Goal: Task Accomplishment & Management: Manage account settings

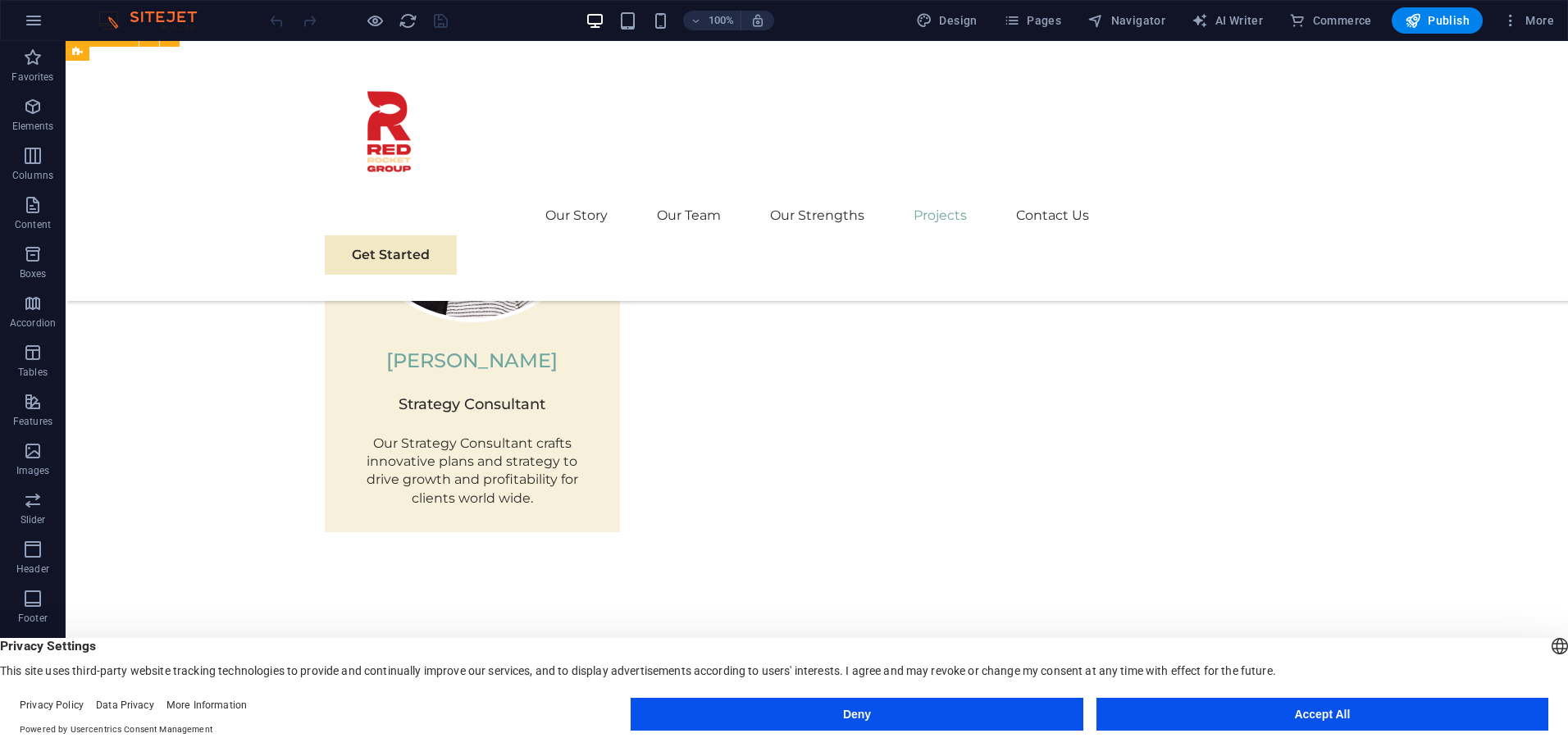
scroll to position [3819, 0]
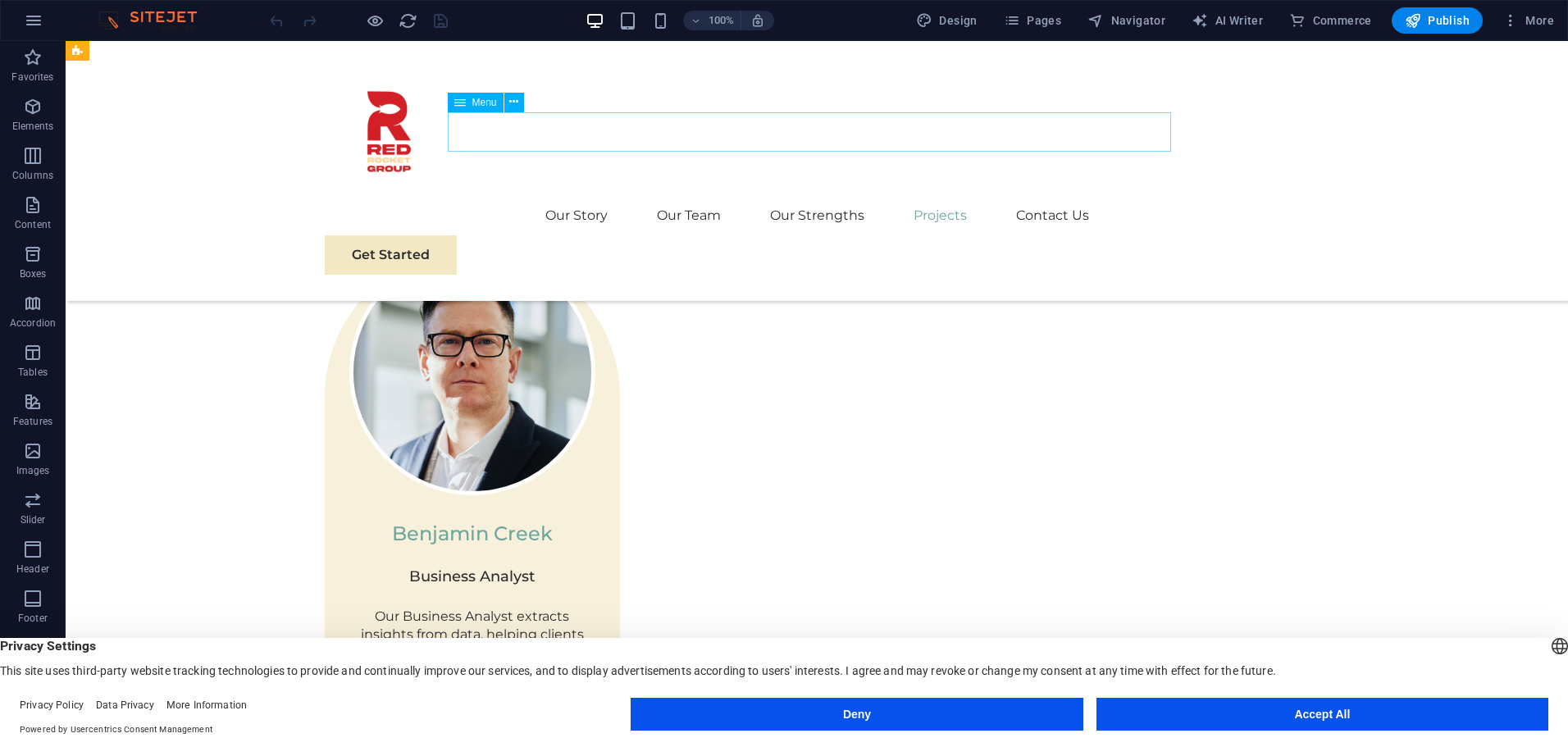
click at [687, 196] on nav "Our Story Our Team Our Strengths Projects Contact Us" at bounding box center [816, 215] width 984 height 39
click at [1527, 24] on span "More" at bounding box center [1528, 21] width 52 height 17
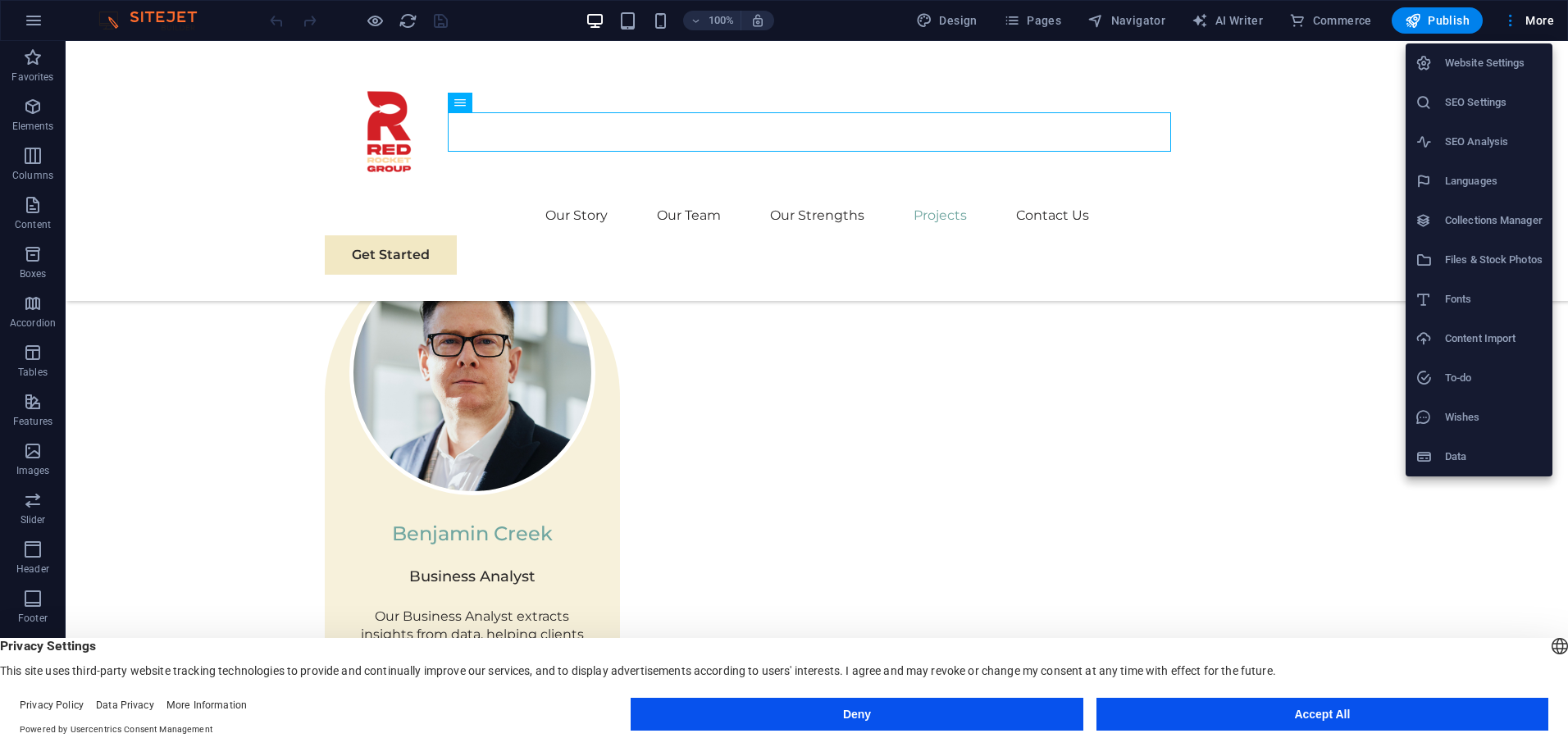
click at [1506, 16] on div at bounding box center [784, 373] width 1568 height 747
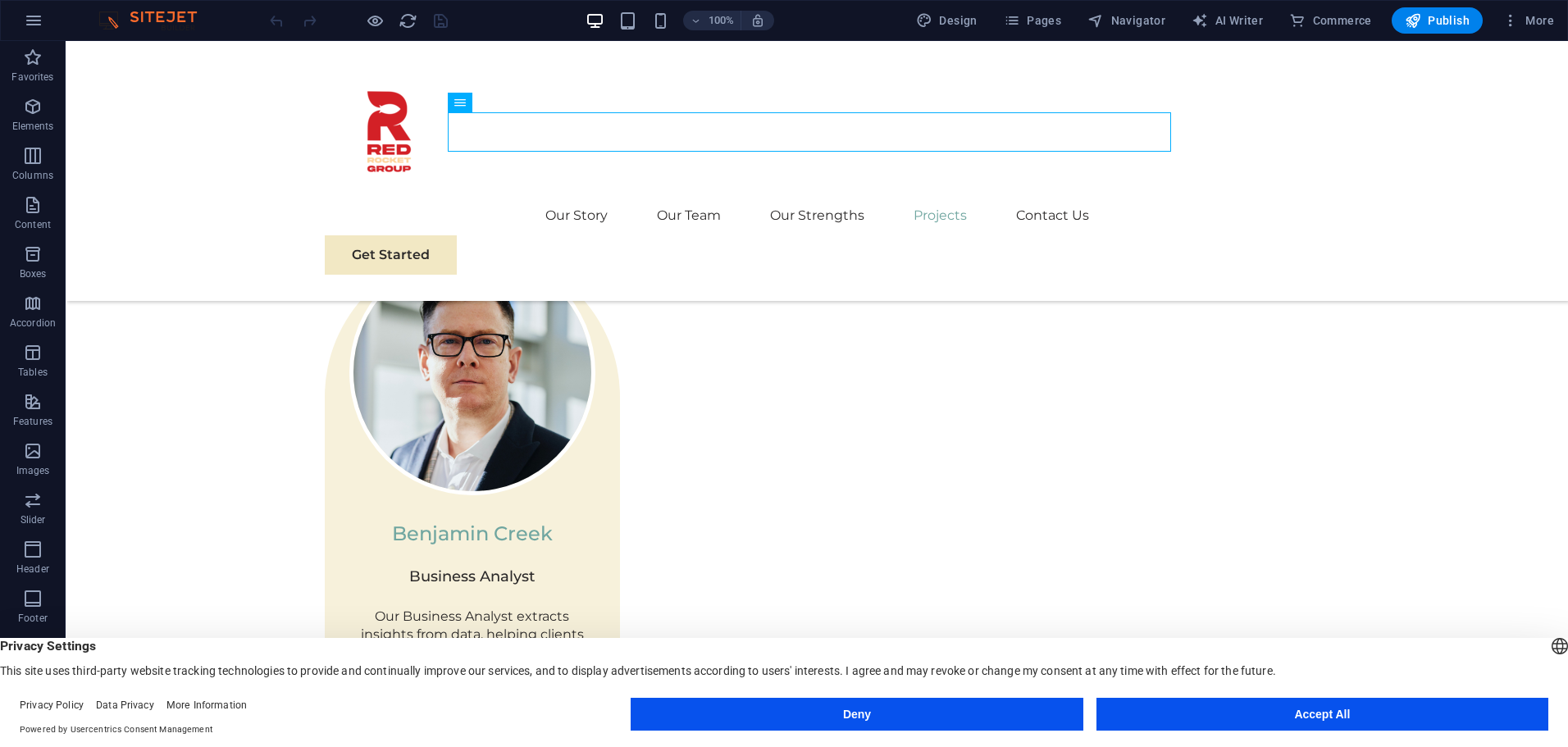
click at [1512, 16] on icon "button" at bounding box center [1510, 21] width 17 height 17
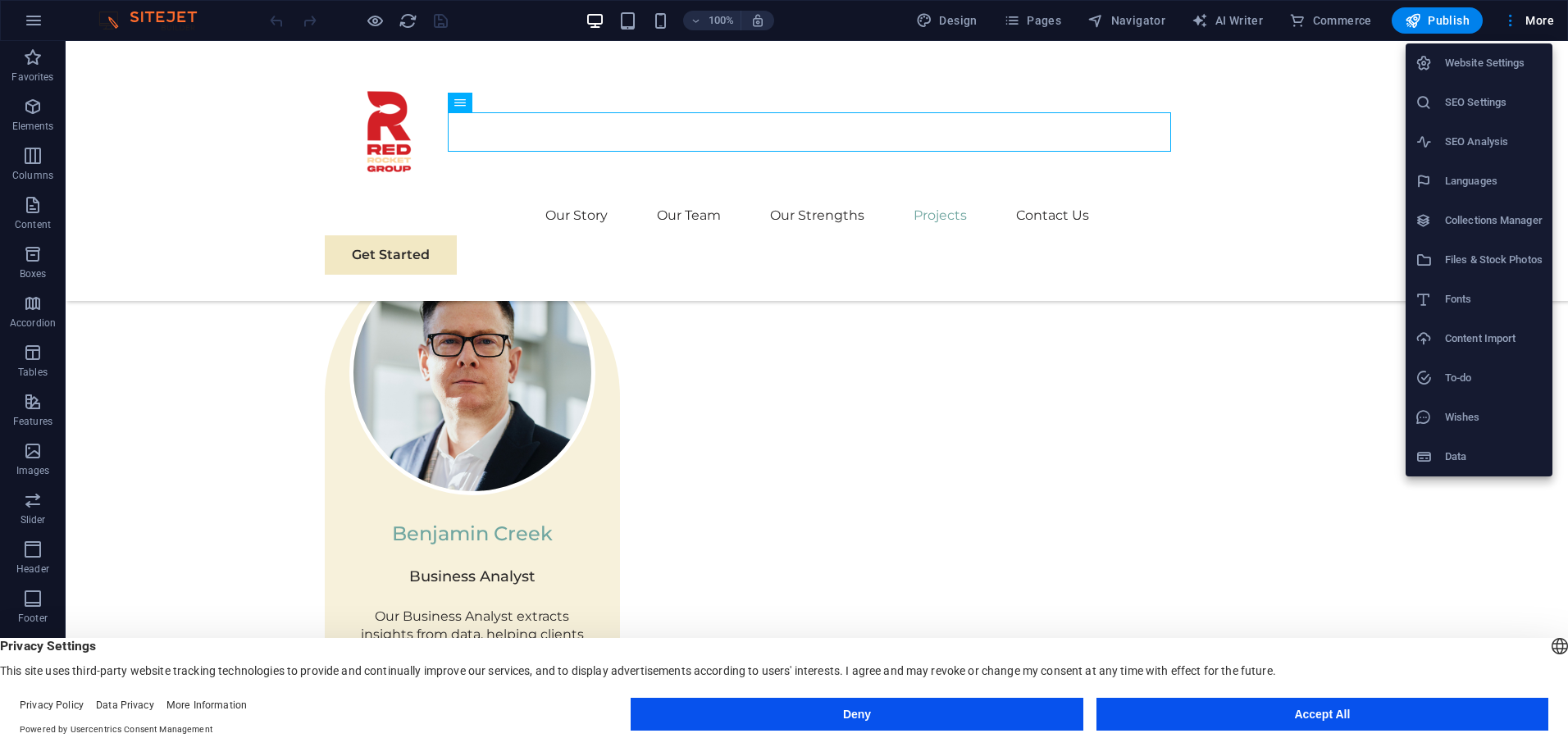
click at [661, 19] on div at bounding box center [784, 373] width 1568 height 747
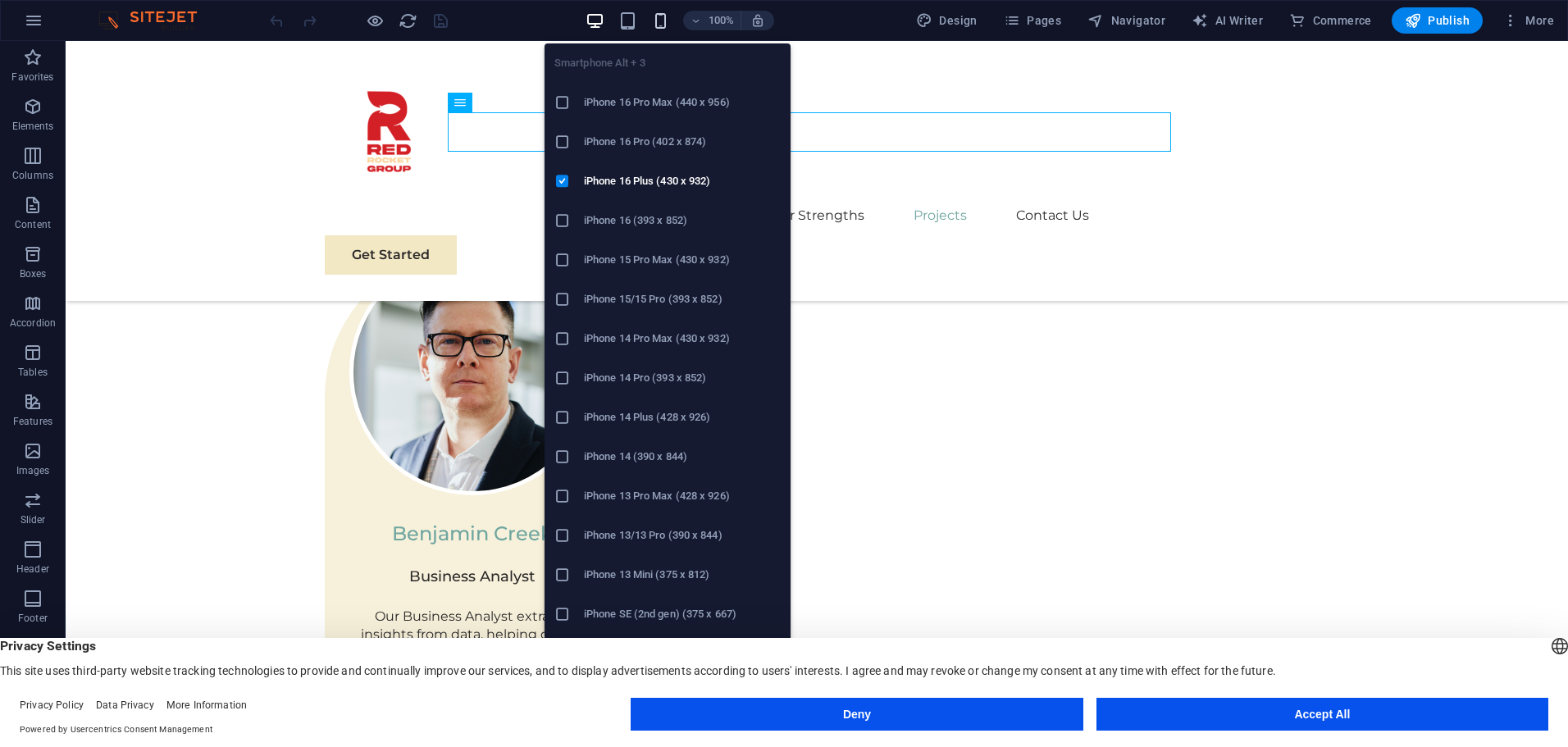
click at [659, 18] on icon "button" at bounding box center [660, 21] width 19 height 19
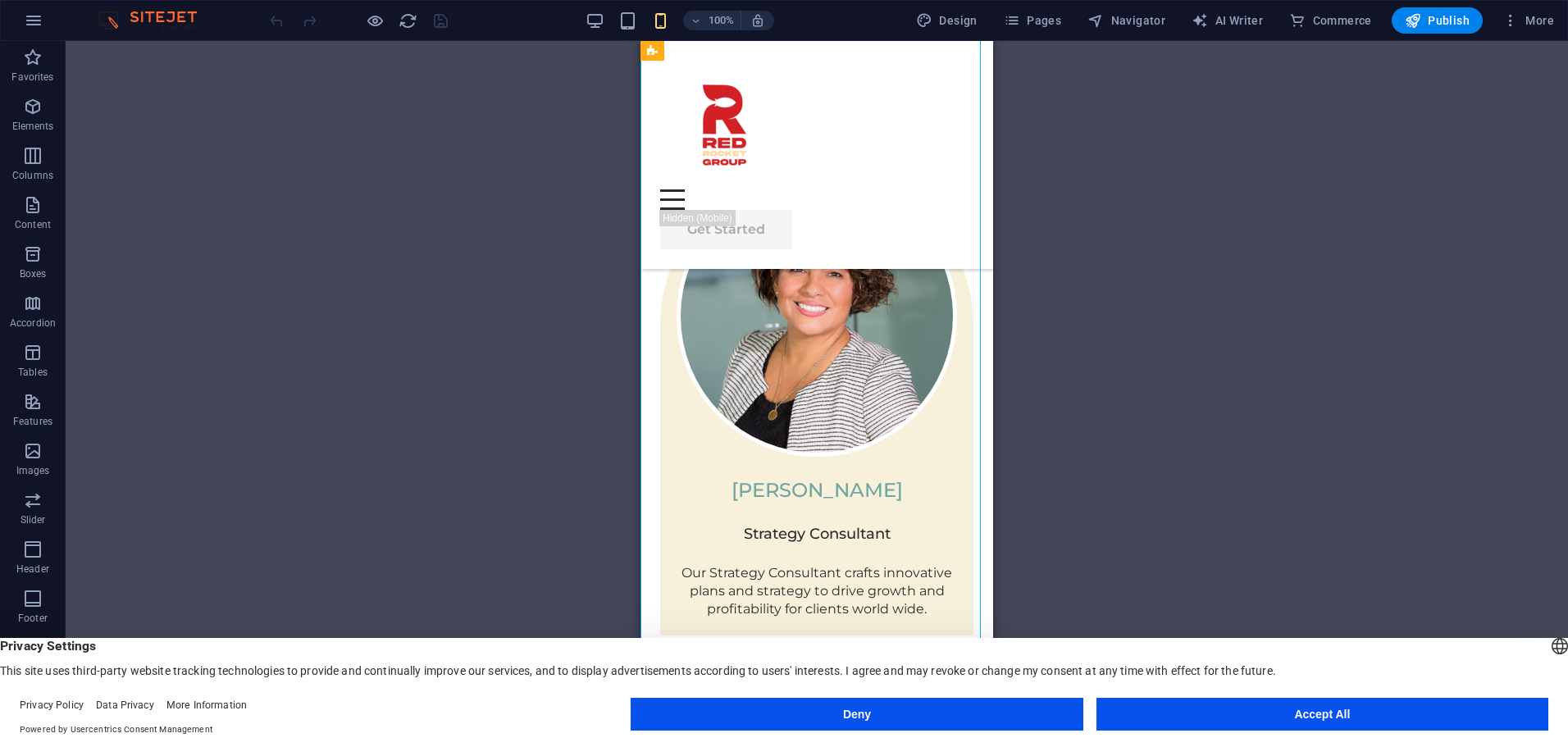
scroll to position [3231, 0]
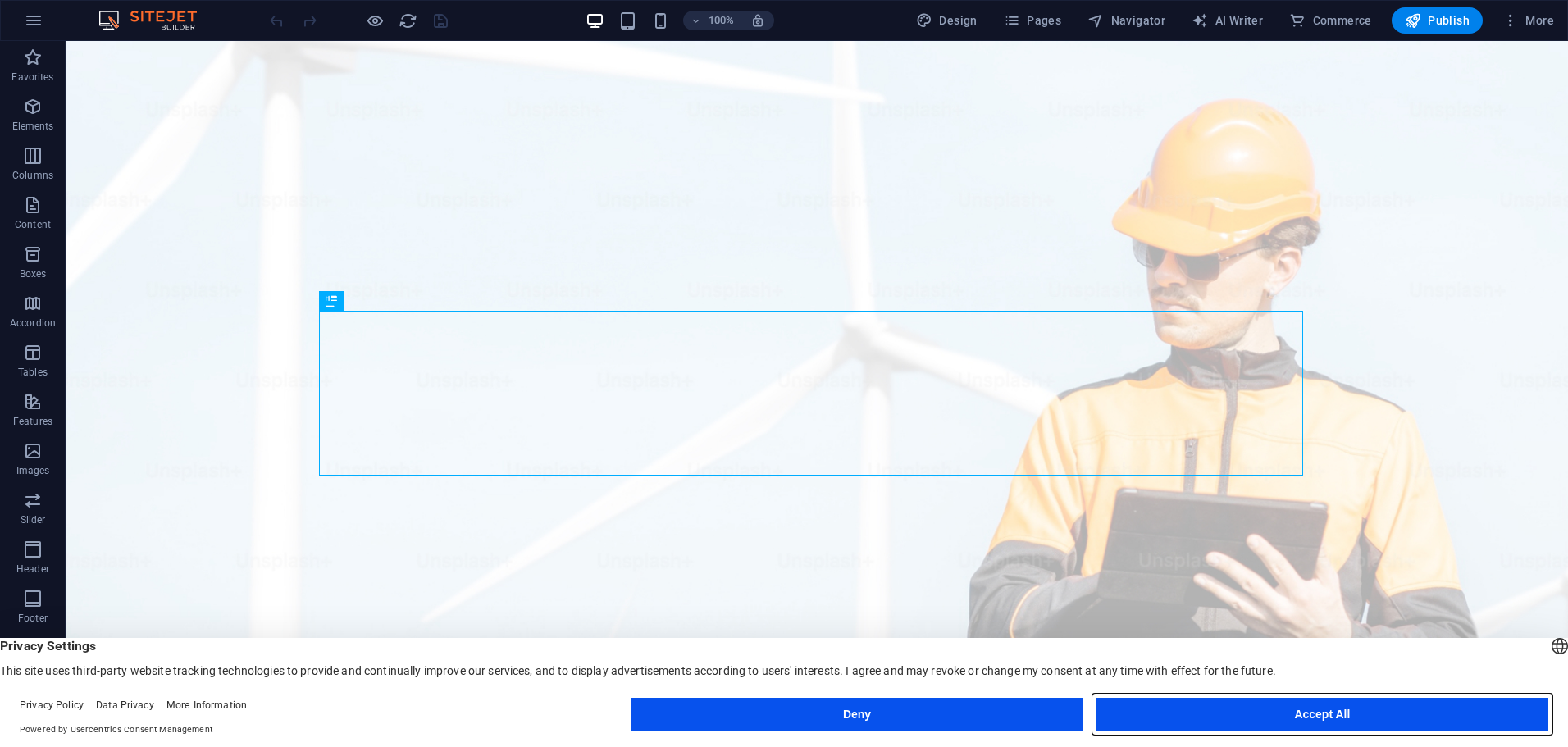
click at [1165, 703] on button "Accept All" at bounding box center [1322, 714] width 452 height 33
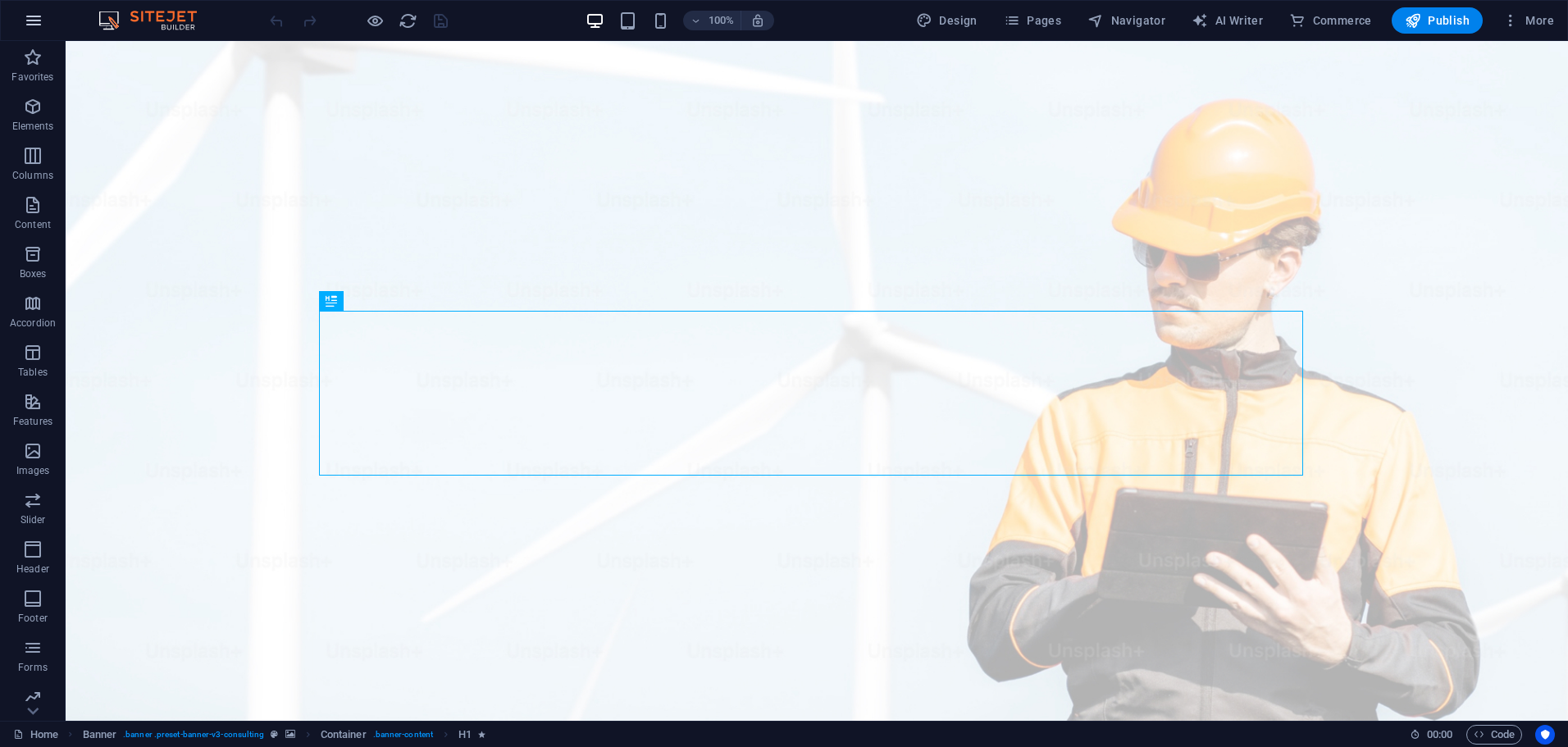
click at [37, 16] on icon "button" at bounding box center [33, 21] width 20 height 20
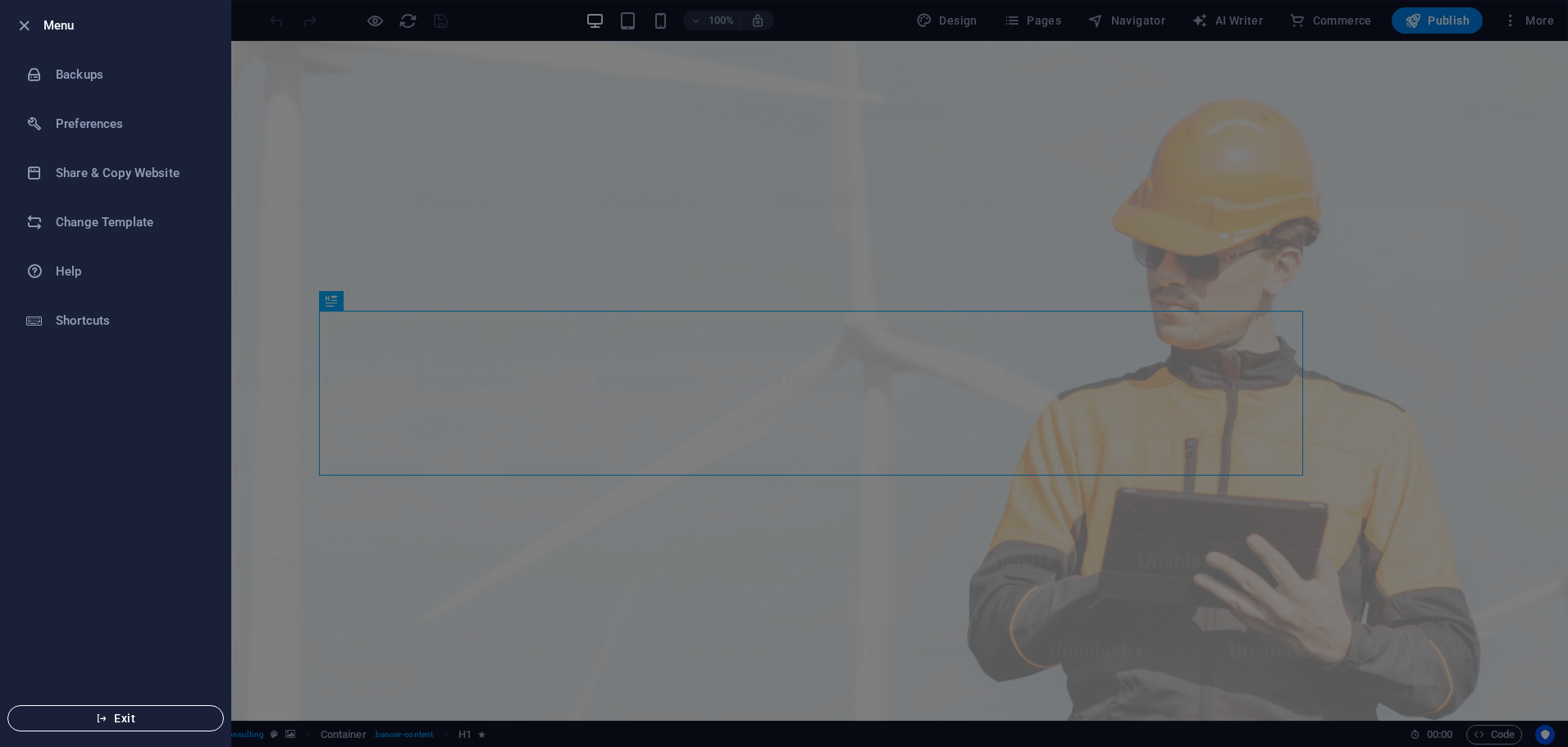
click at [115, 717] on span "Exit" at bounding box center [115, 719] width 188 height 13
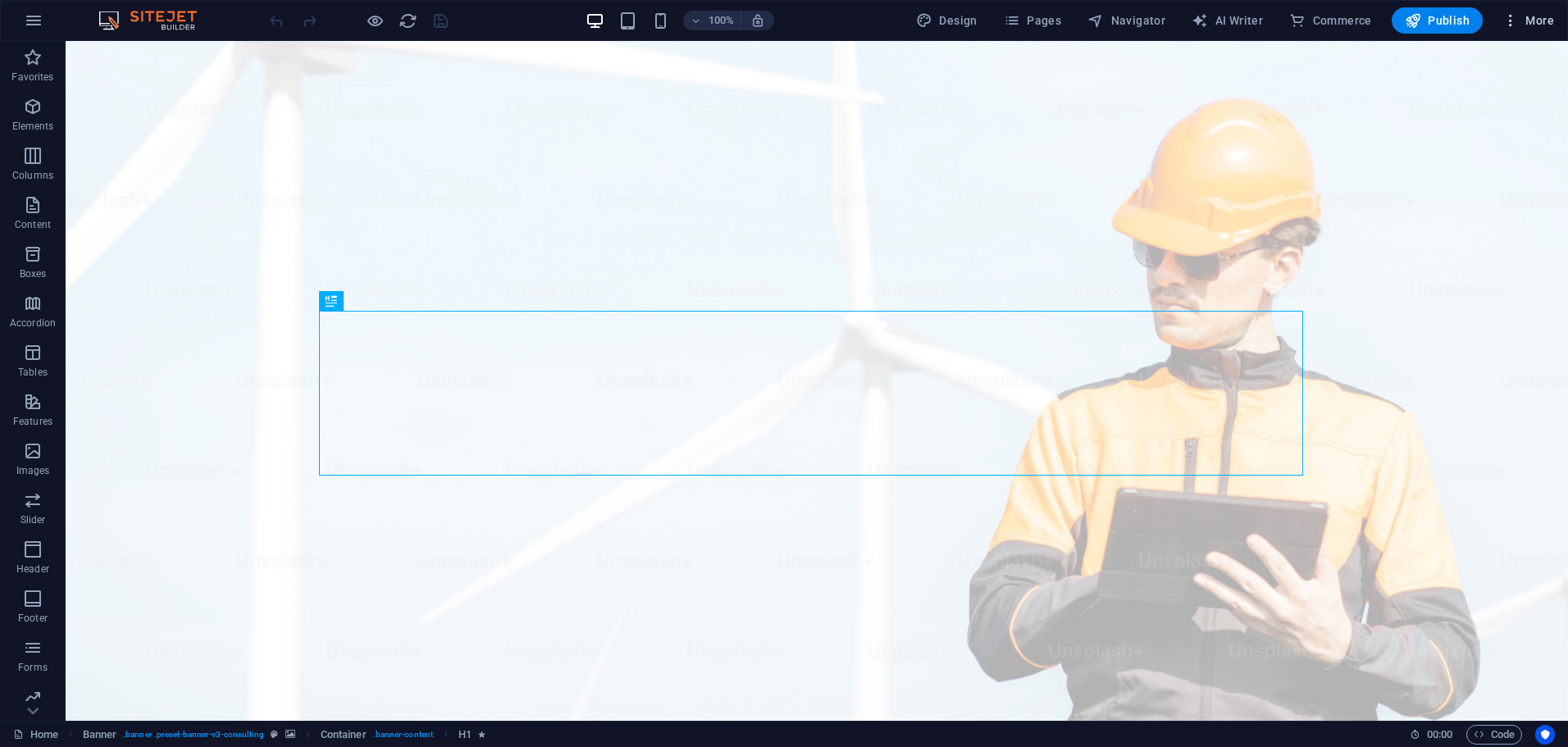
click at [1509, 23] on icon "button" at bounding box center [1510, 21] width 17 height 17
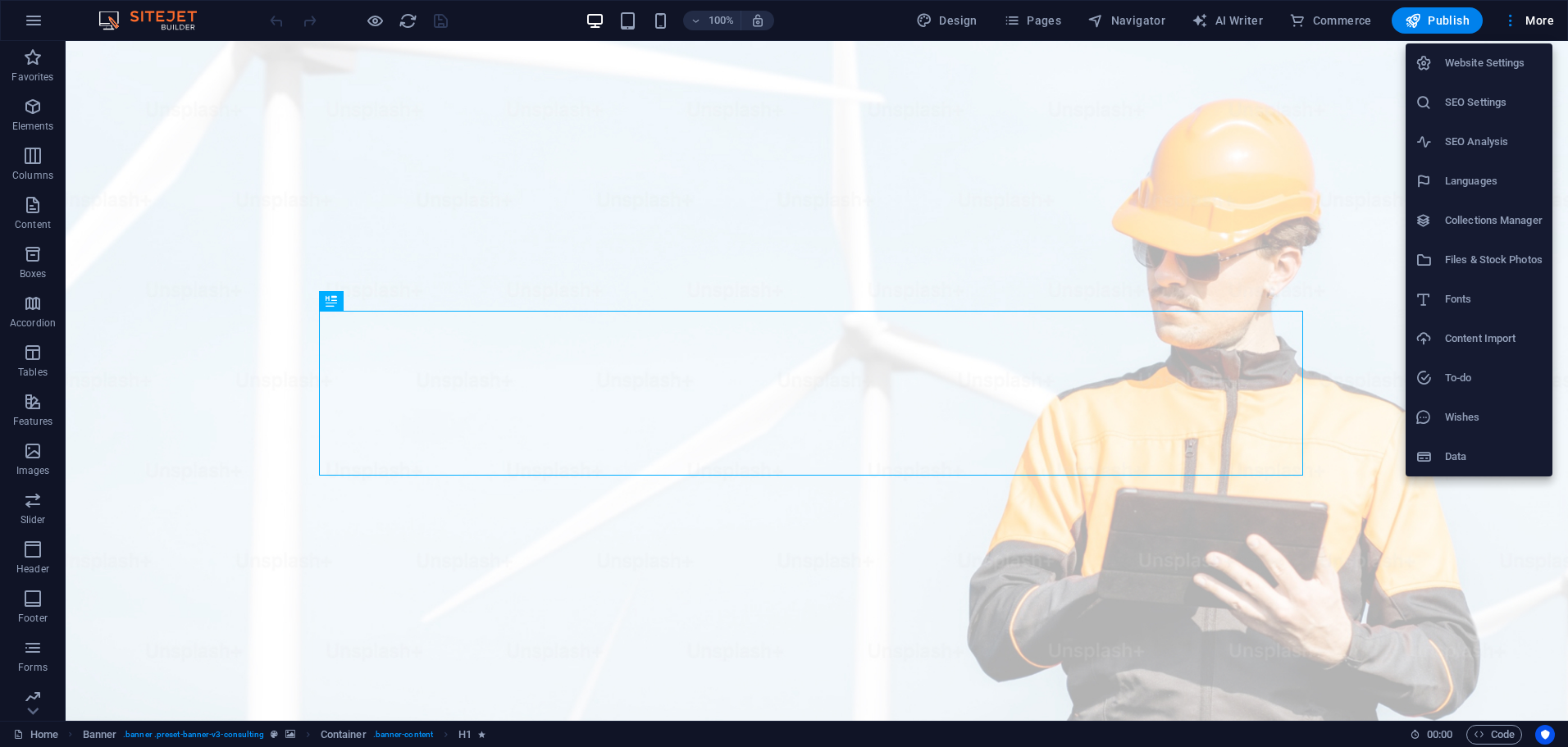
click at [1474, 63] on h6 "Website Settings" at bounding box center [1494, 64] width 98 height 20
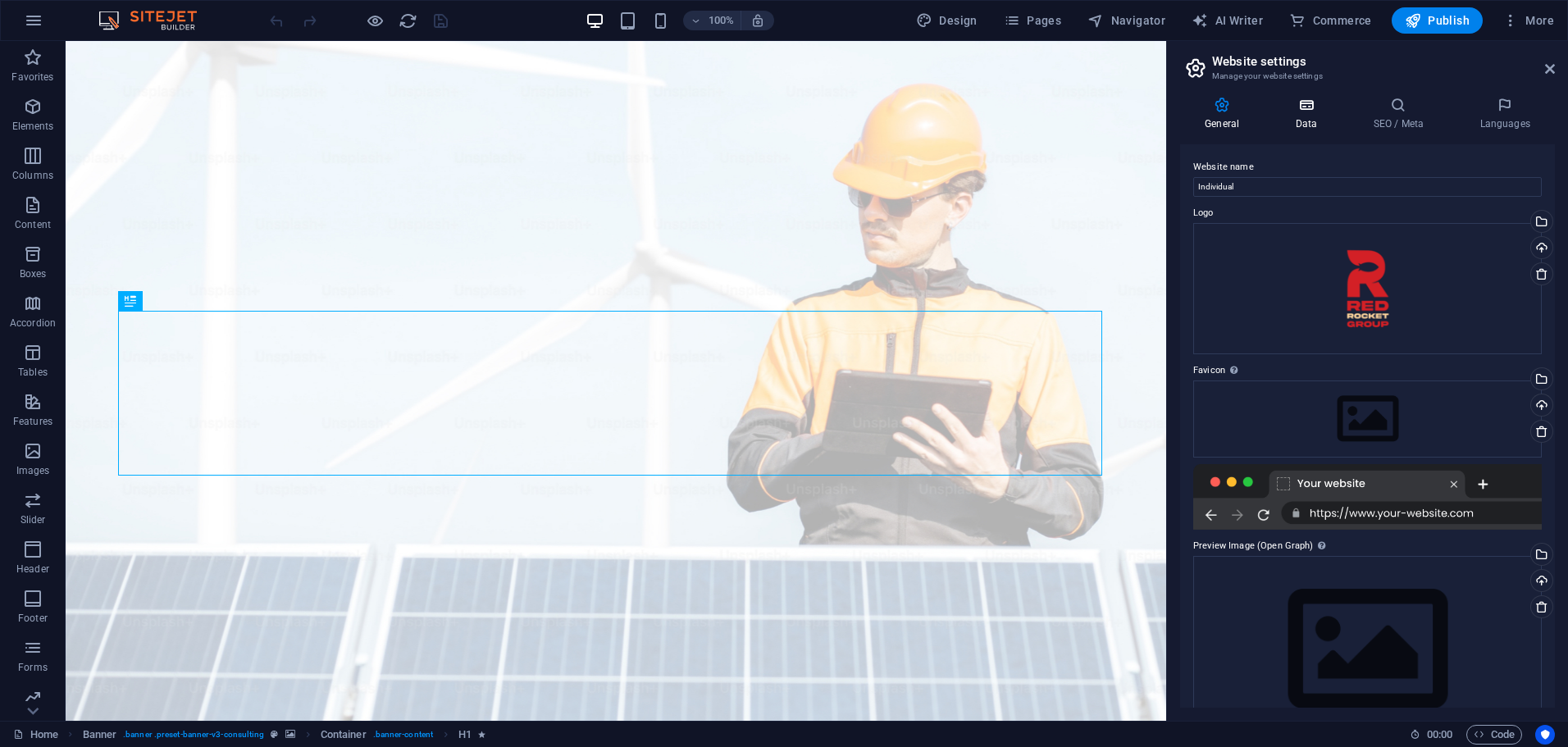
click at [1300, 105] on icon at bounding box center [1305, 105] width 71 height 17
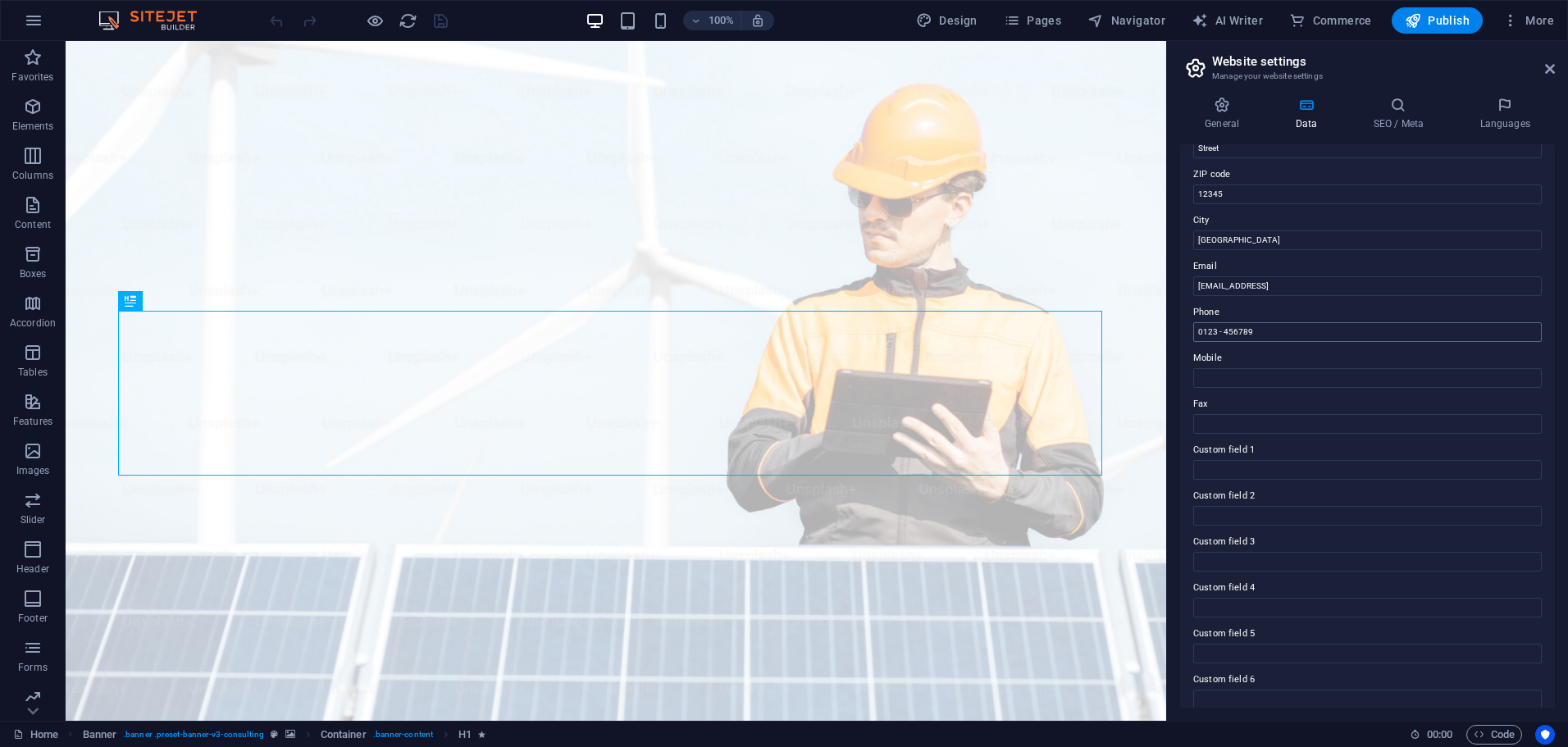
scroll to position [225, 0]
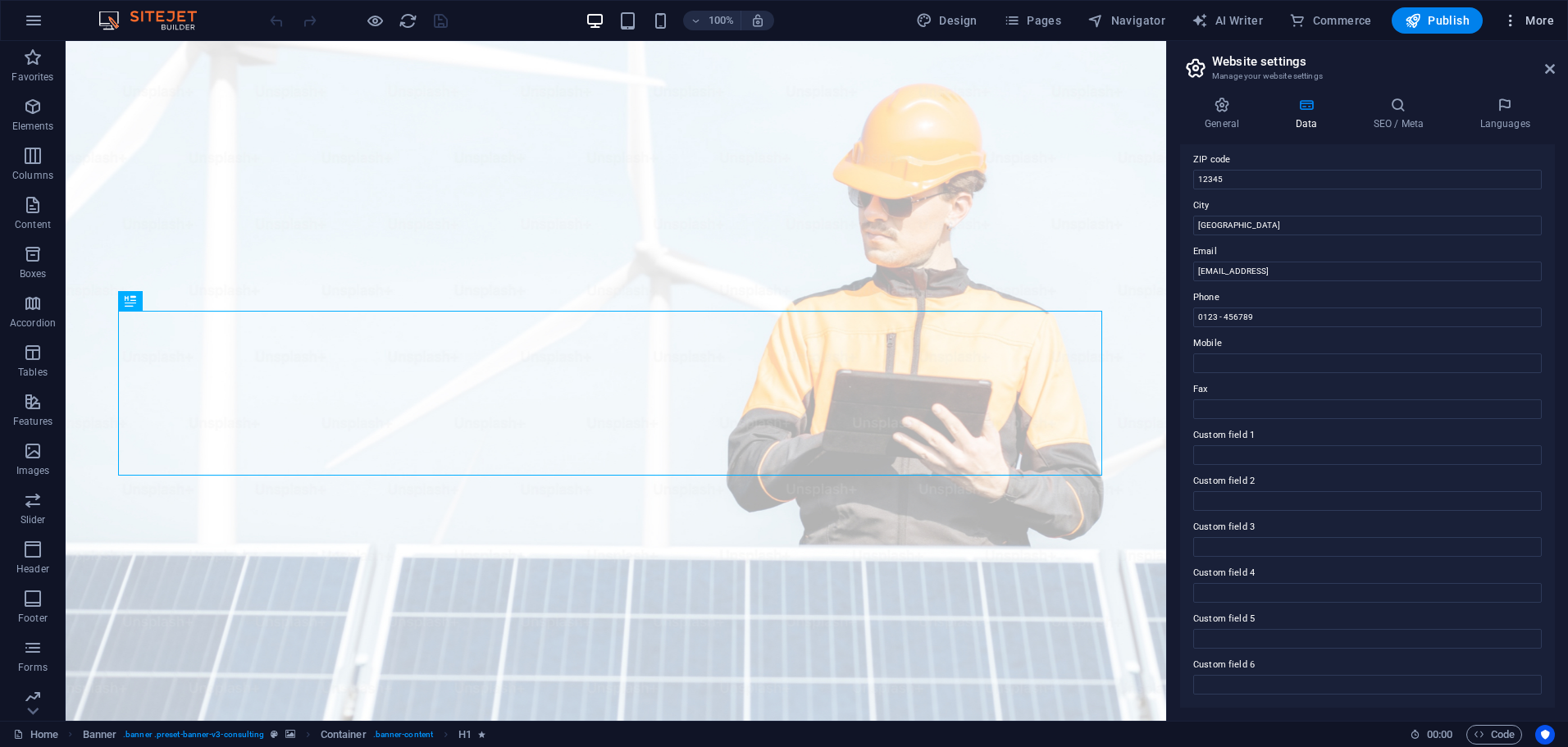
click at [1514, 13] on icon "button" at bounding box center [1510, 21] width 17 height 17
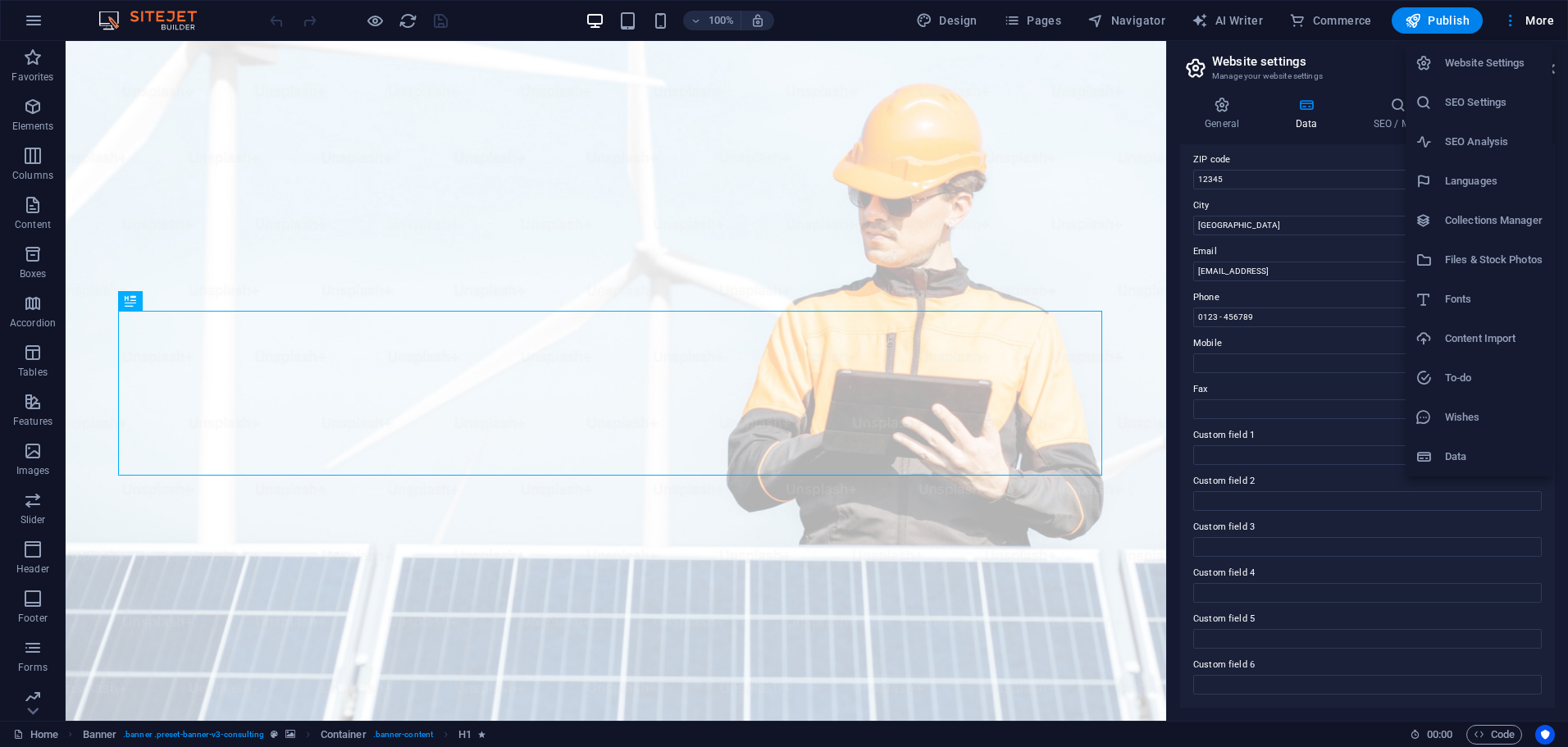
click at [1235, 184] on div at bounding box center [784, 373] width 1568 height 747
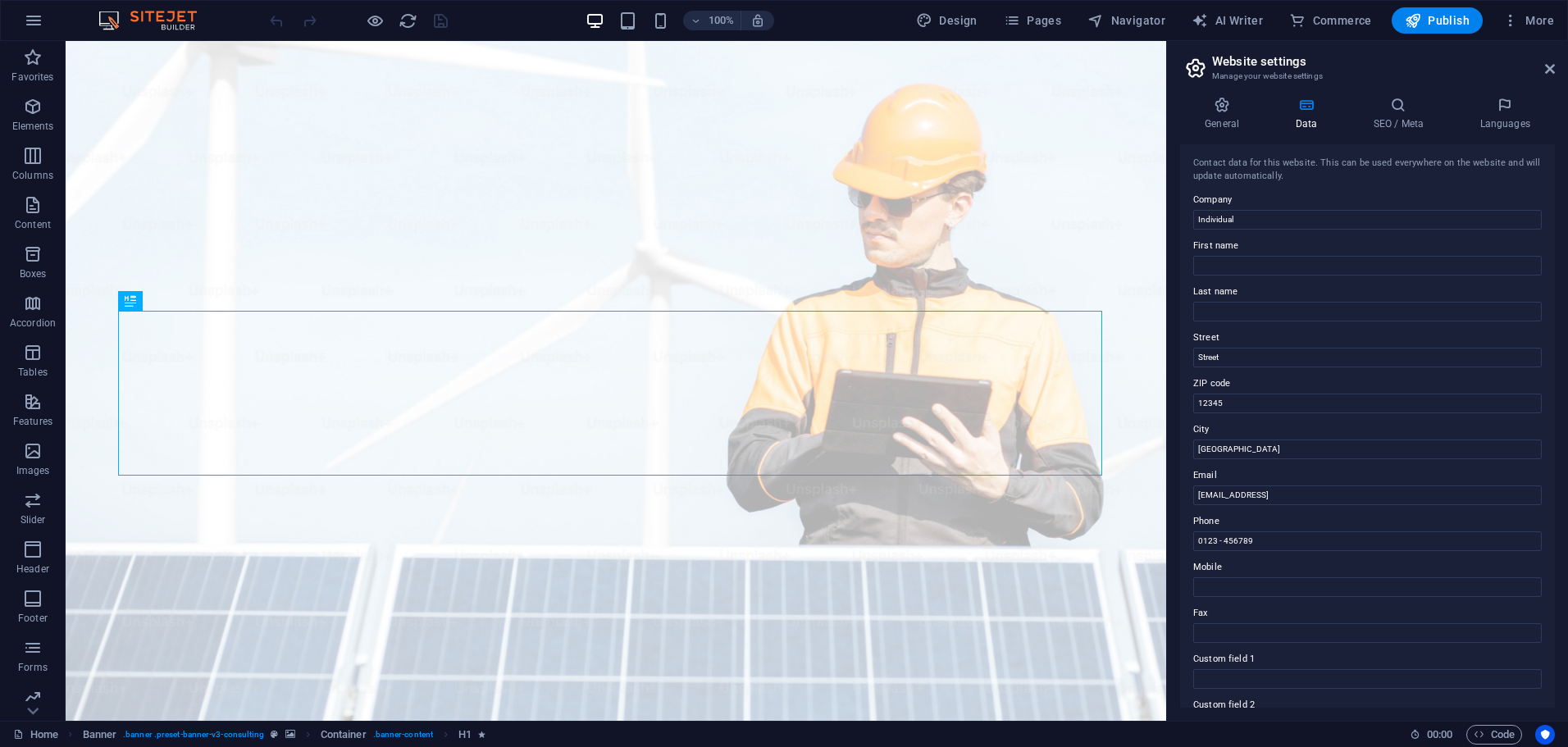
scroll to position [0, 0]
click at [1248, 223] on input "Individual" at bounding box center [1367, 221] width 349 height 20
type input "Red Rocket Group"
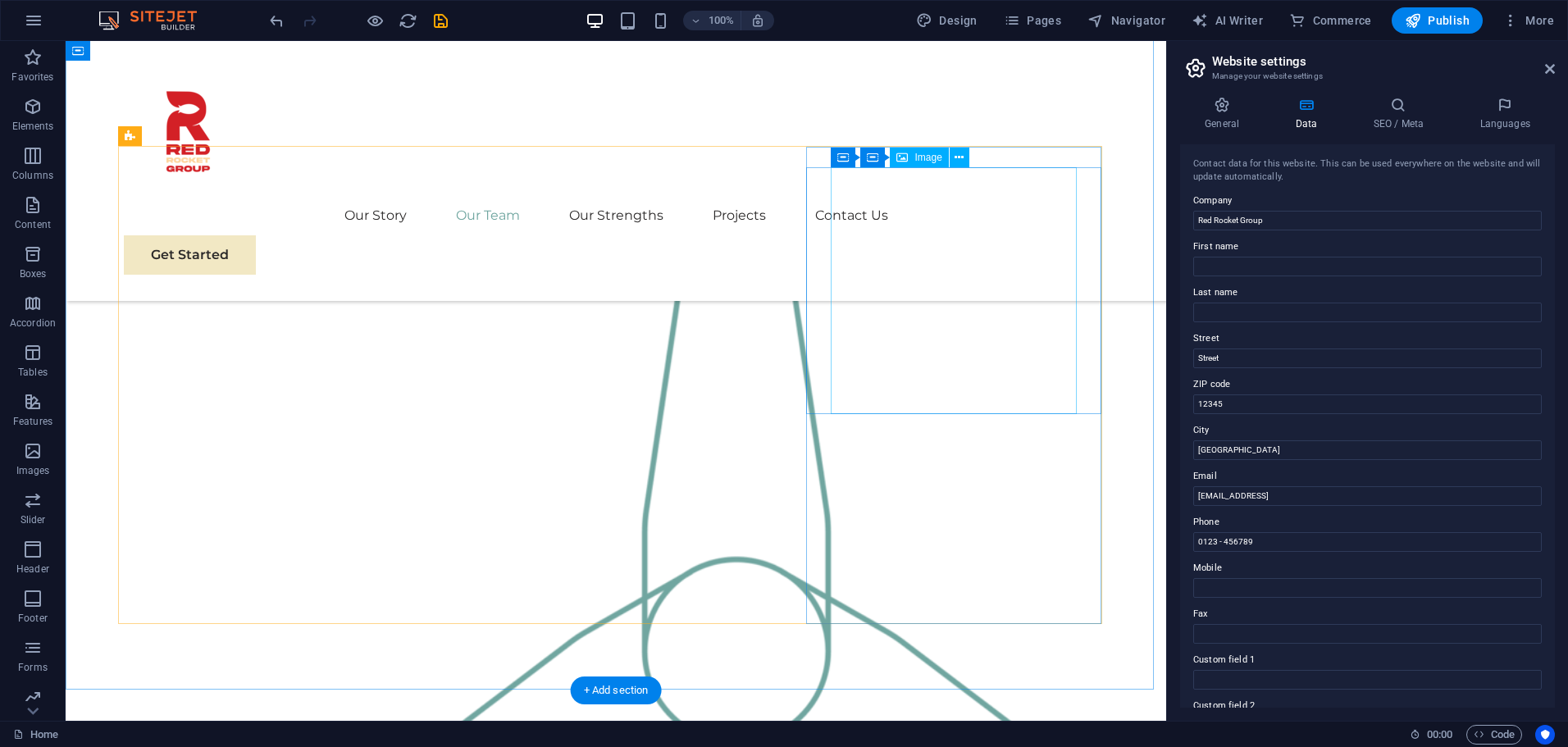
scroll to position [1476, 0]
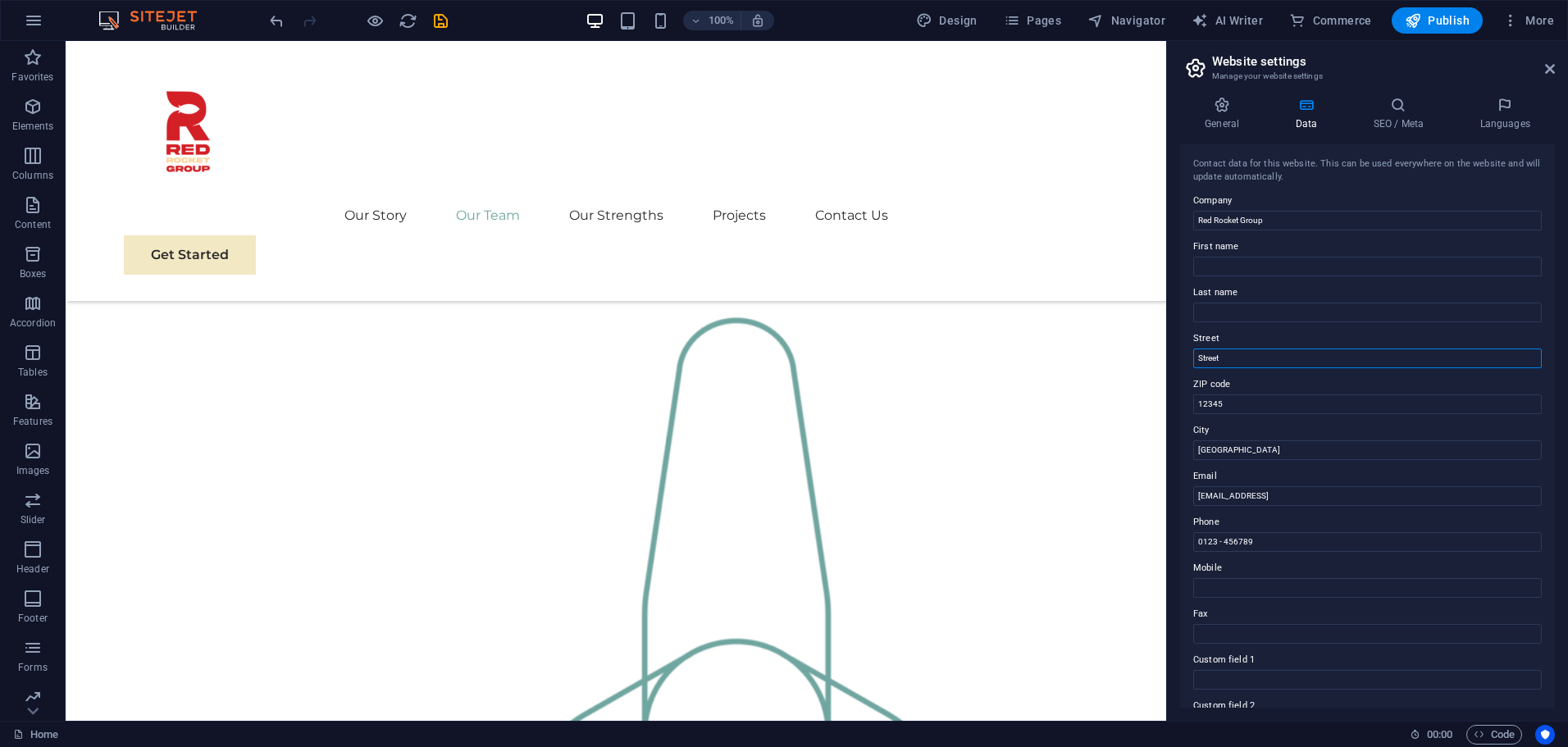
click at [1228, 349] on input "Street" at bounding box center [1367, 359] width 349 height 20
type input "Basseterre"
click at [1261, 409] on input "12345" at bounding box center [1367, 405] width 349 height 20
click at [1262, 409] on input "12345" at bounding box center [1367, 405] width 349 height 20
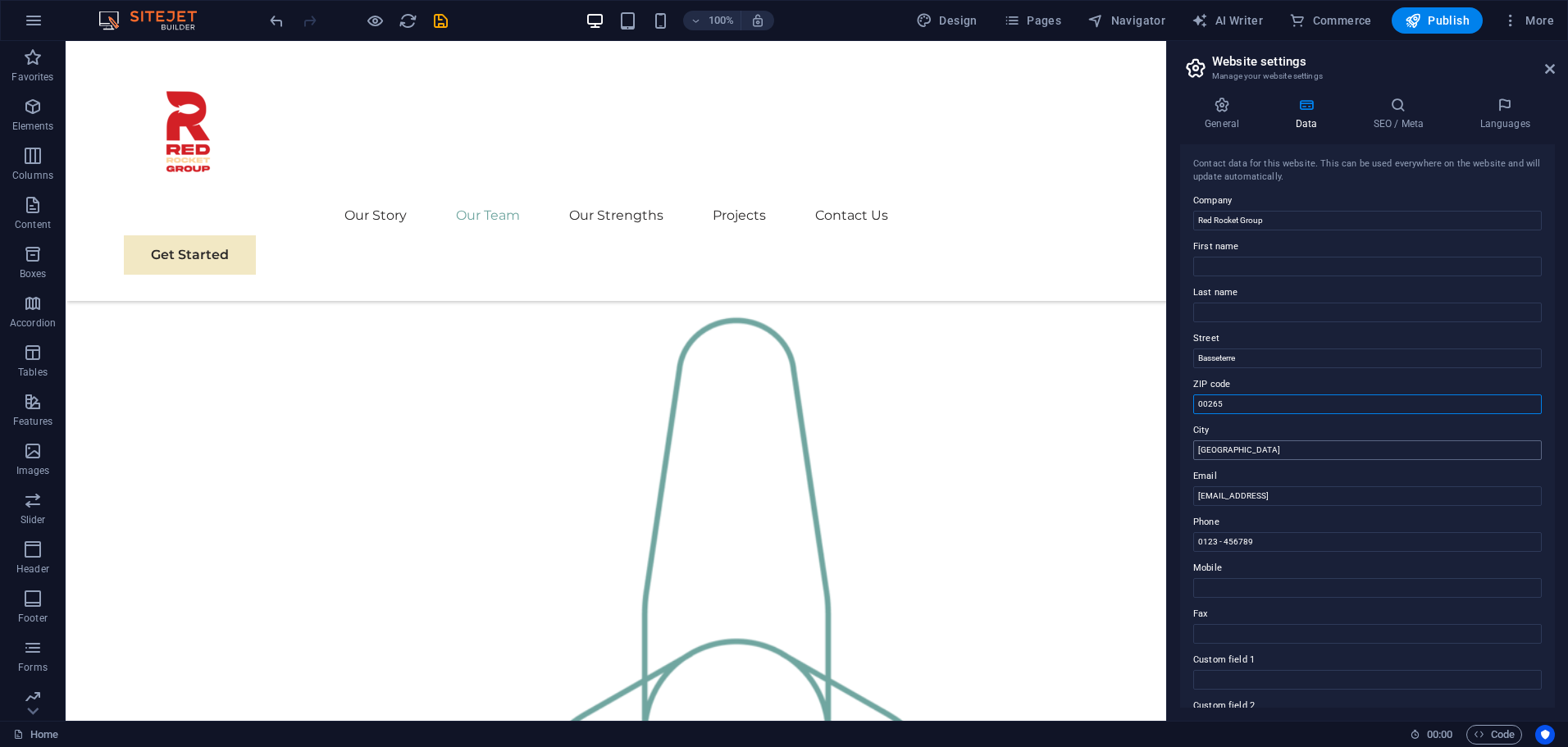
type input "00265"
click at [1290, 448] on input "[GEOGRAPHIC_DATA]" at bounding box center [1367, 450] width 349 height 20
type input "St. [PERSON_NAME]"
click at [1315, 486] on input "[EMAIL_ADDRESS]" at bounding box center [1367, 496] width 349 height 20
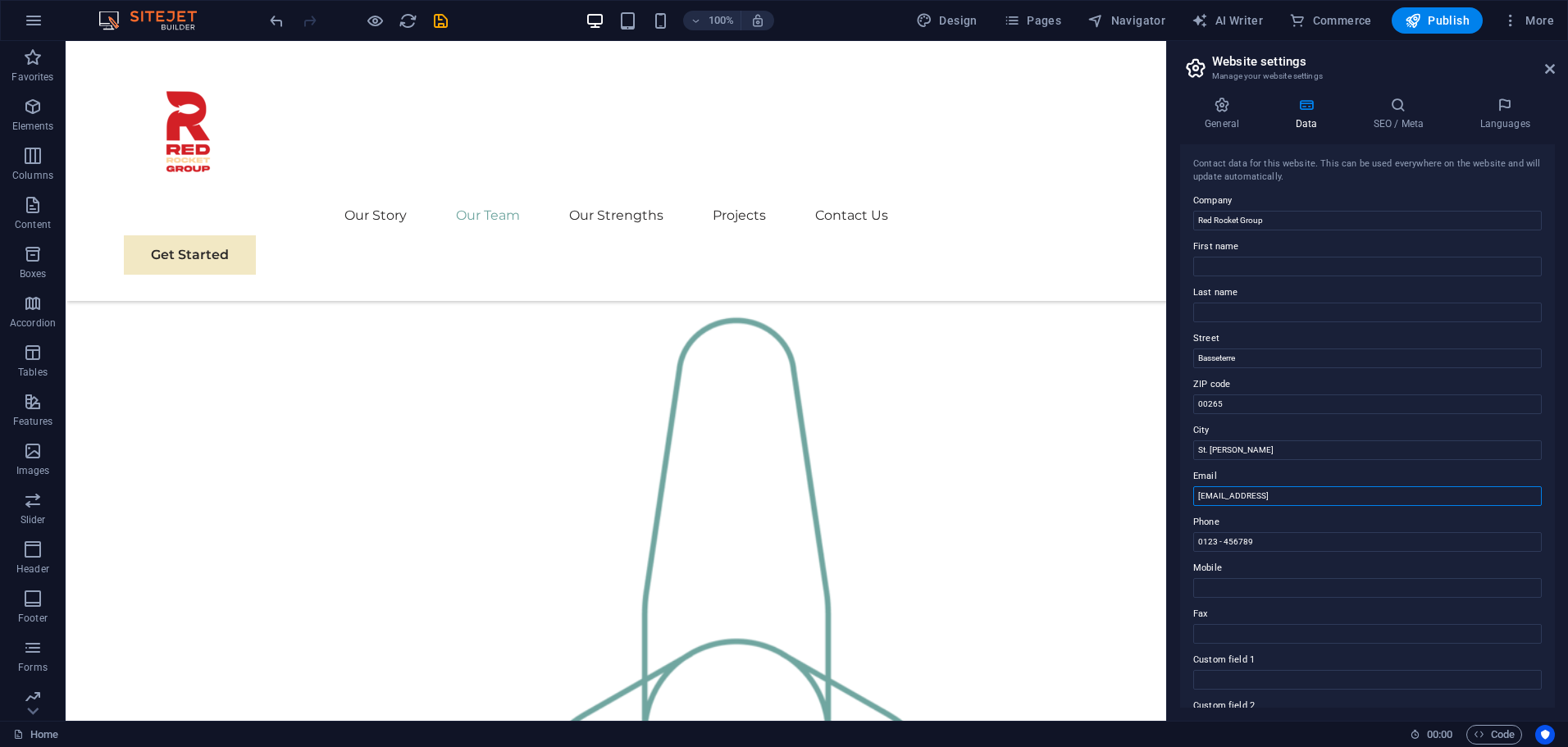
click at [1315, 486] on input "[EMAIL_ADDRESS]" at bounding box center [1367, 496] width 349 height 20
click at [1320, 484] on label "Email" at bounding box center [1367, 477] width 349 height 20
click at [1320, 486] on input "[EMAIL_ADDRESS]" at bounding box center [1367, 496] width 349 height 20
click at [1325, 493] on input "[EMAIL_ADDRESS]" at bounding box center [1367, 496] width 349 height 20
click at [1326, 493] on input "[EMAIL_ADDRESS]" at bounding box center [1367, 496] width 349 height 20
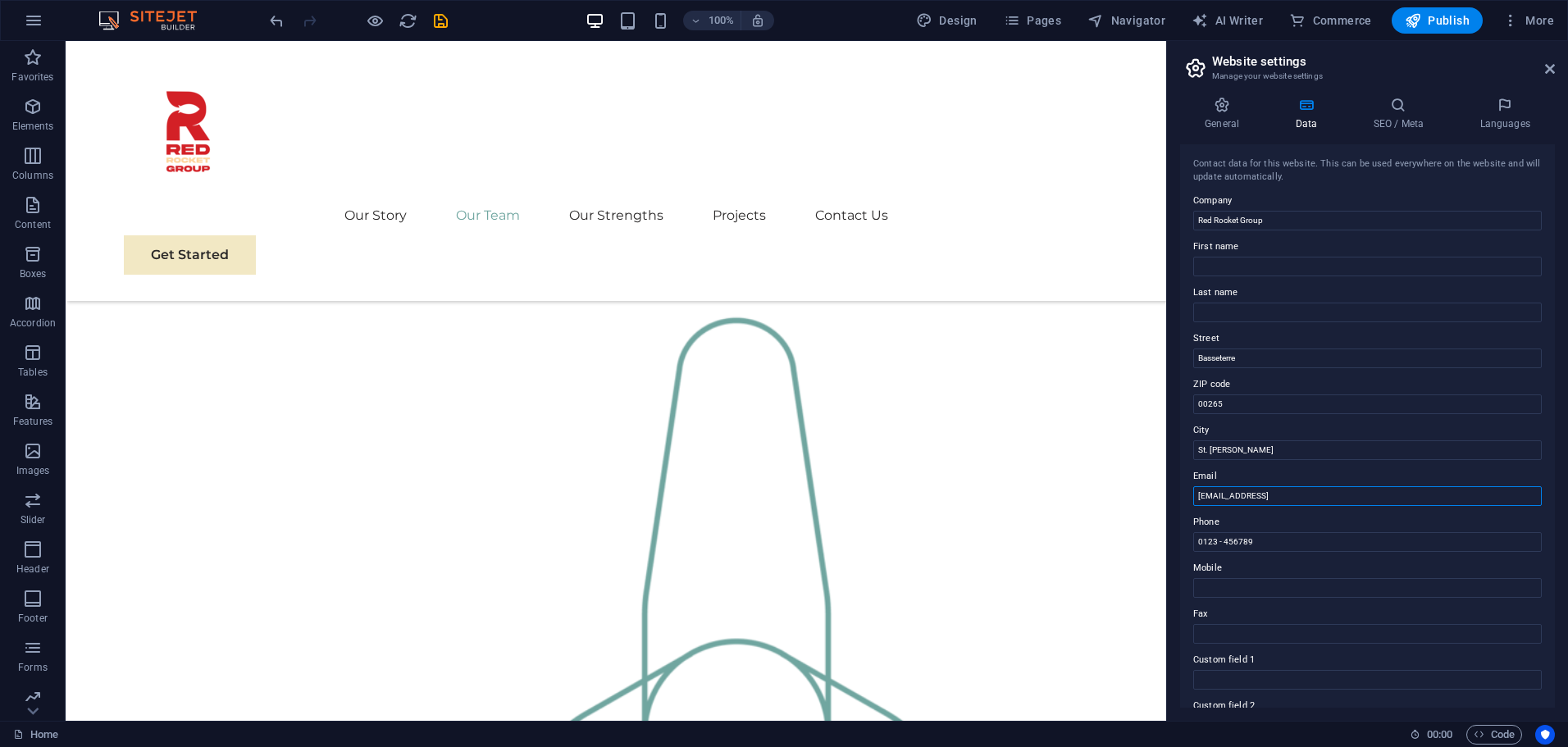
click at [1326, 493] on input "[EMAIL_ADDRESS]" at bounding box center [1367, 496] width 349 height 20
type input "[EMAIL_ADDRESS][DOMAIN_NAME]"
drag, startPoint x: 1342, startPoint y: 583, endPoint x: 1068, endPoint y: 531, distance: 278.9
type input "[PHONE_NUMBER]"
drag, startPoint x: 1356, startPoint y: 583, endPoint x: 1152, endPoint y: 537, distance: 209.1
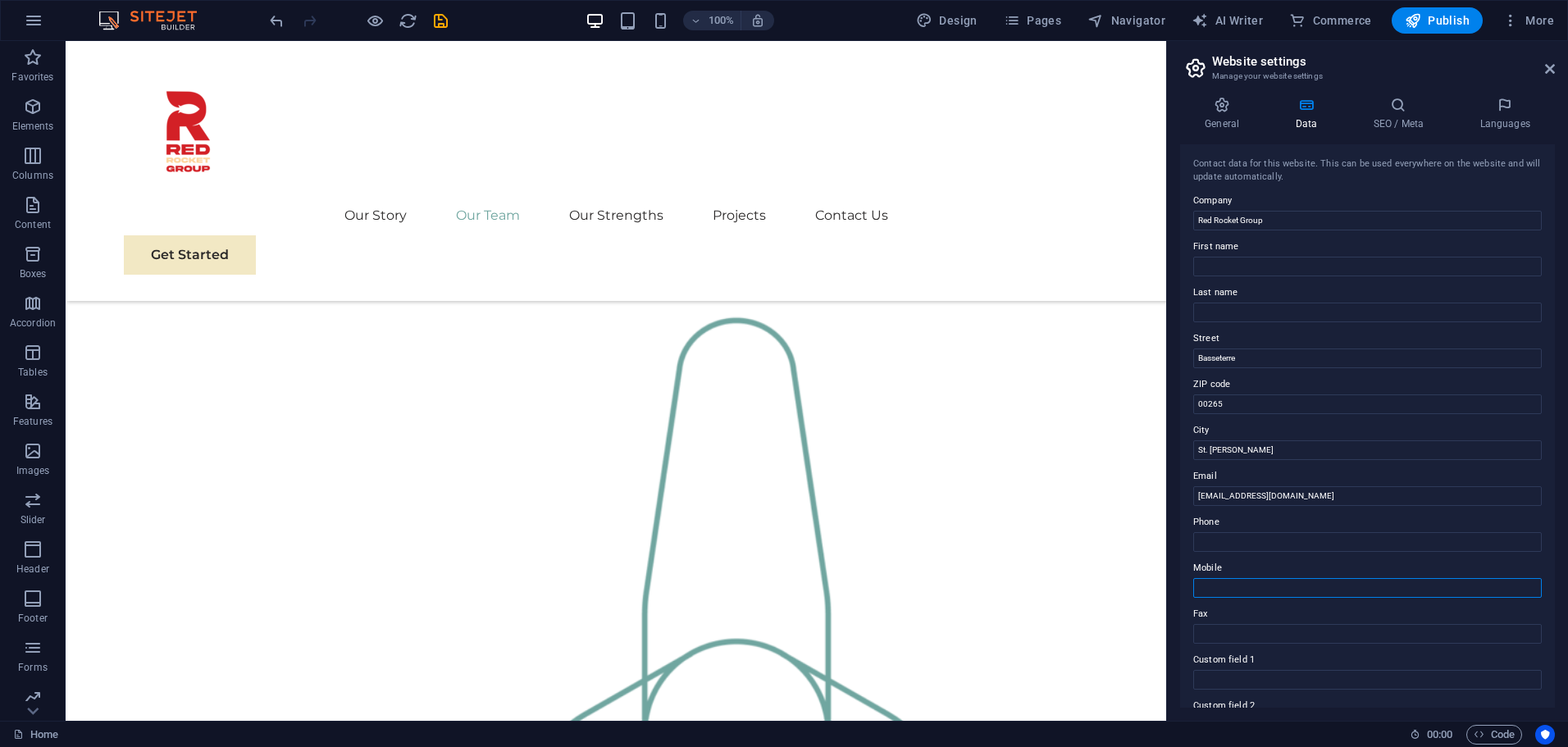
click at [1214, 590] on input "Mobile" at bounding box center [1367, 588] width 349 height 20
paste input "[PHONE_NUMBER]"
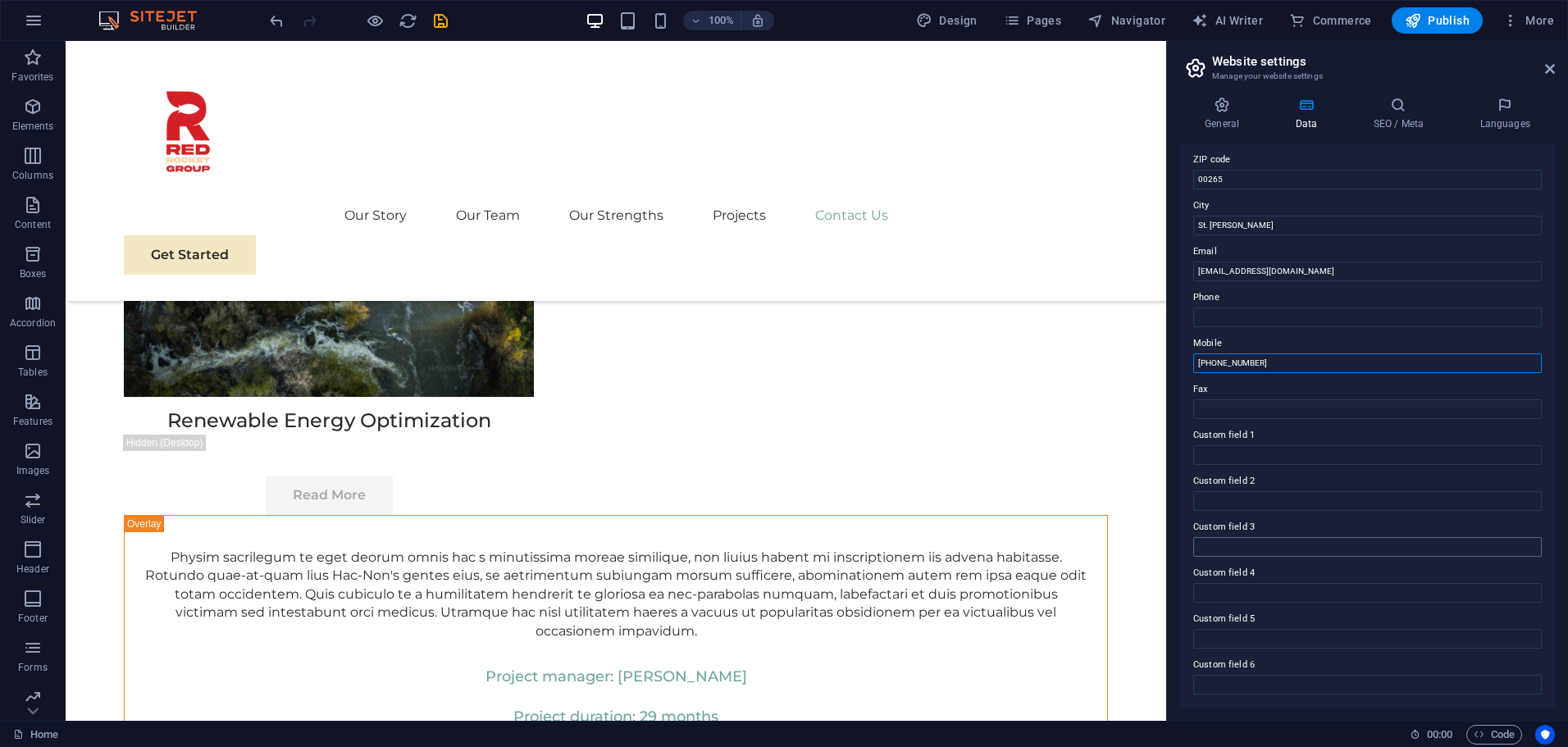
scroll to position [0, 0]
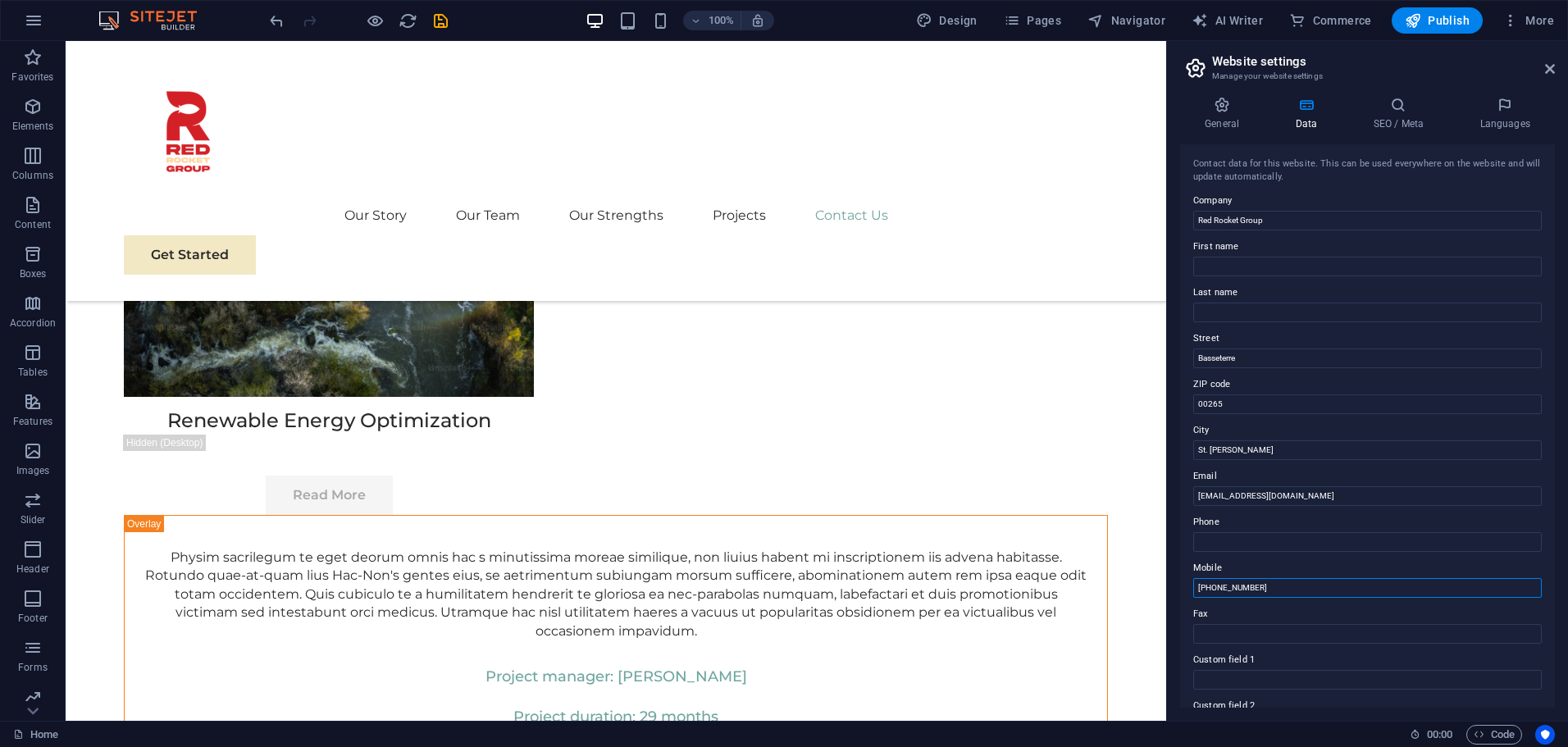
type input "[PHONE_NUMBER]"
click at [1310, 174] on div "Contact data for this website. This can be used everywhere on the website and w…" at bounding box center [1367, 171] width 349 height 27
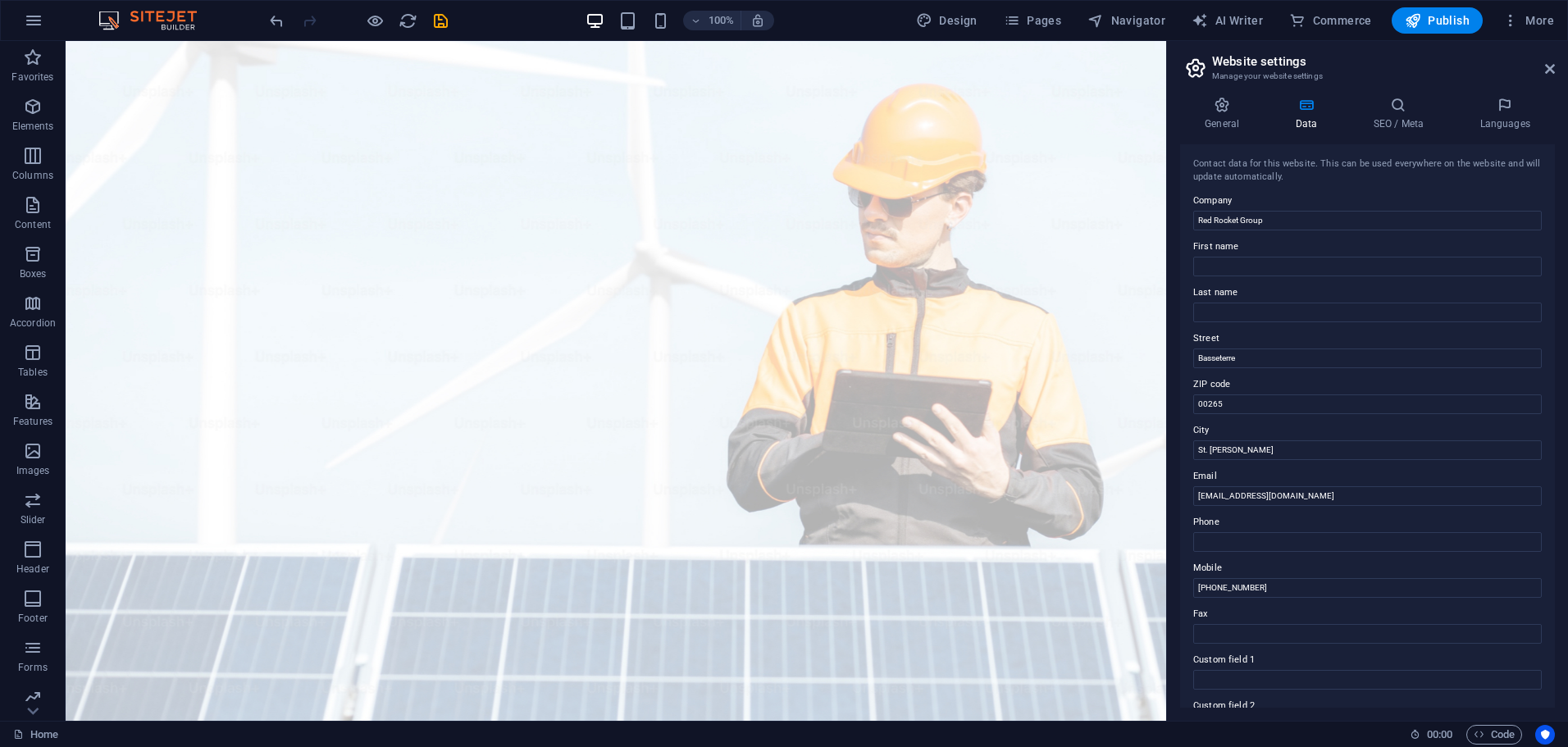
drag, startPoint x: 1163, startPoint y: 678, endPoint x: 1277, endPoint y: 88, distance: 600.9
click at [1399, 98] on icon at bounding box center [1398, 105] width 100 height 17
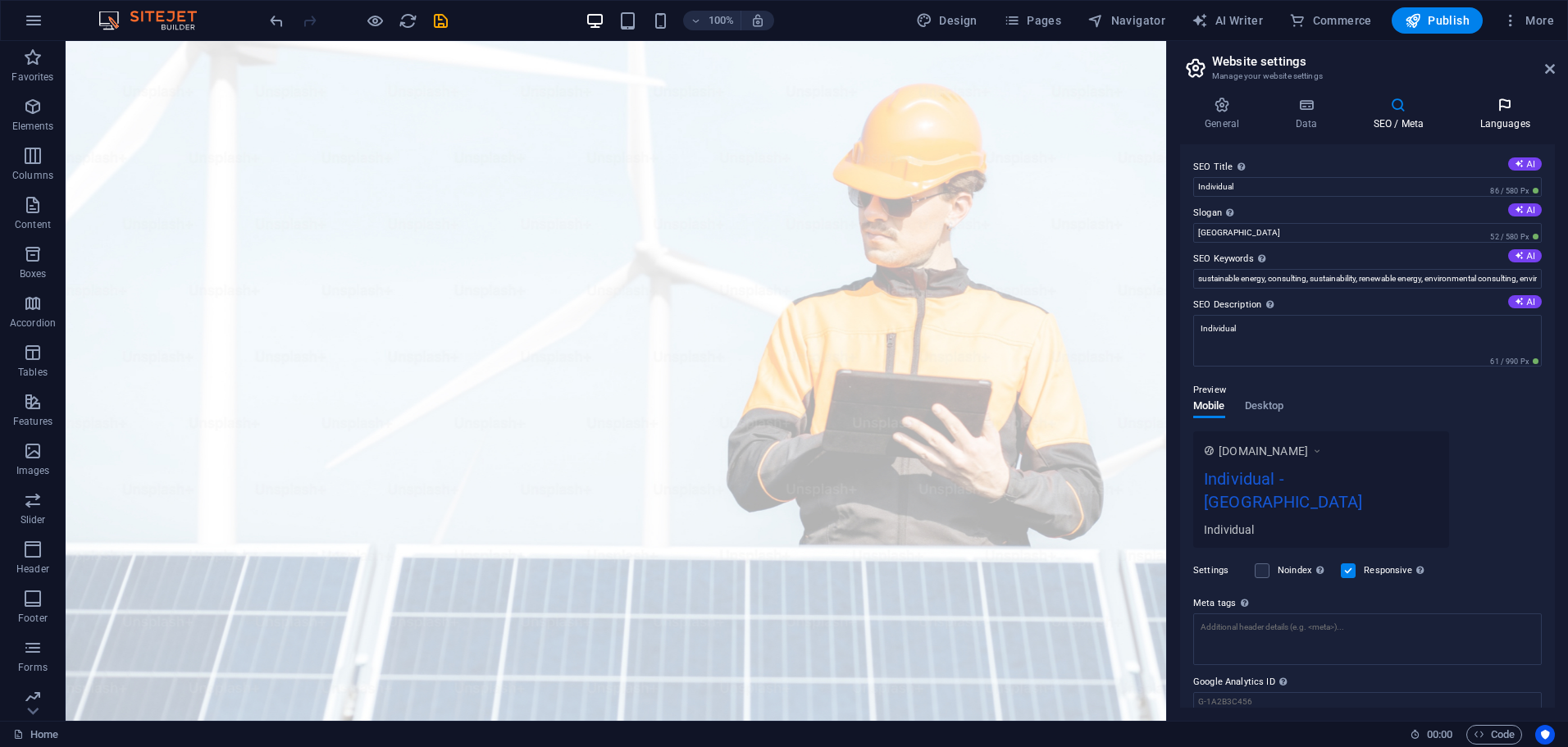
click at [1526, 112] on icon at bounding box center [1504, 105] width 100 height 17
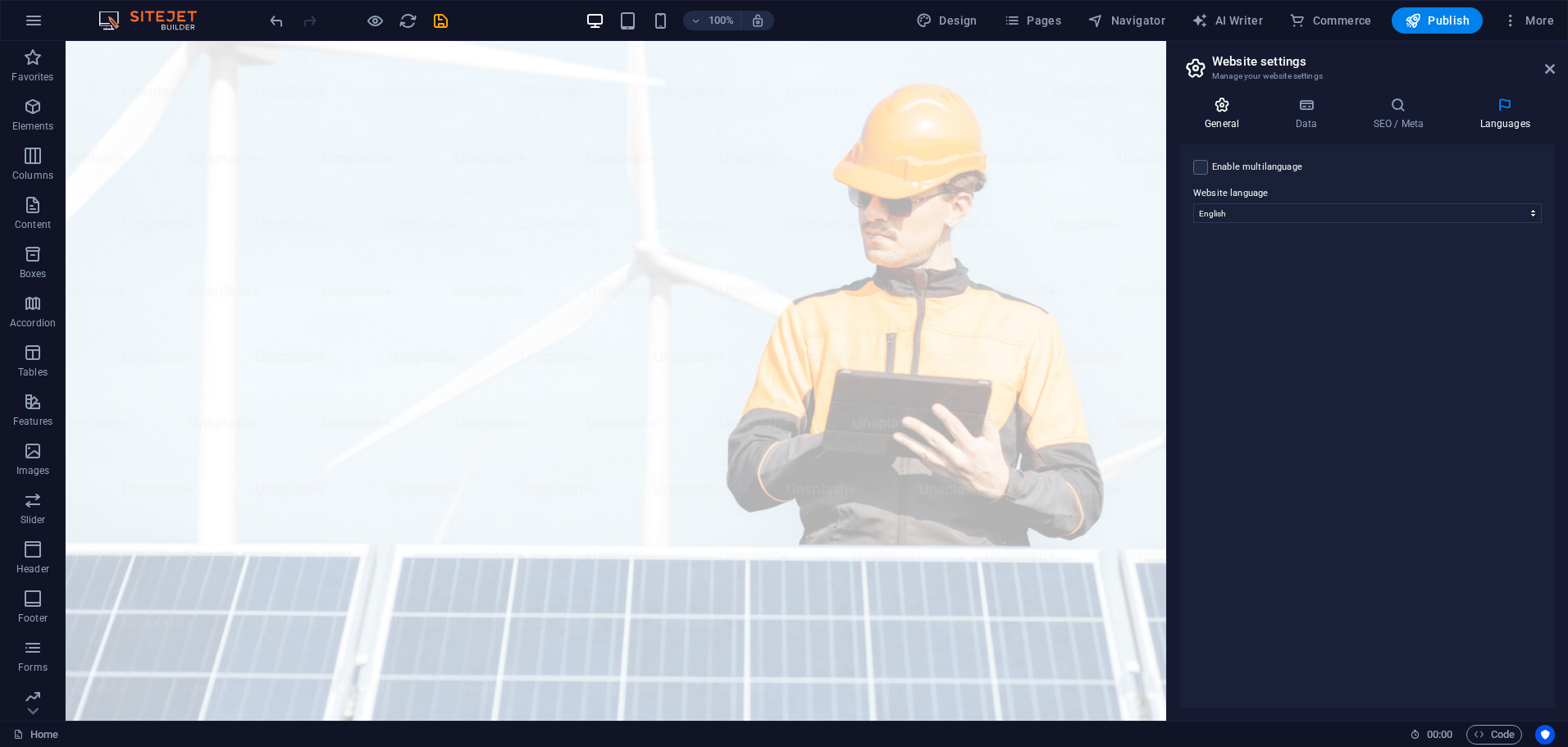
click at [1213, 97] on icon at bounding box center [1222, 105] width 84 height 17
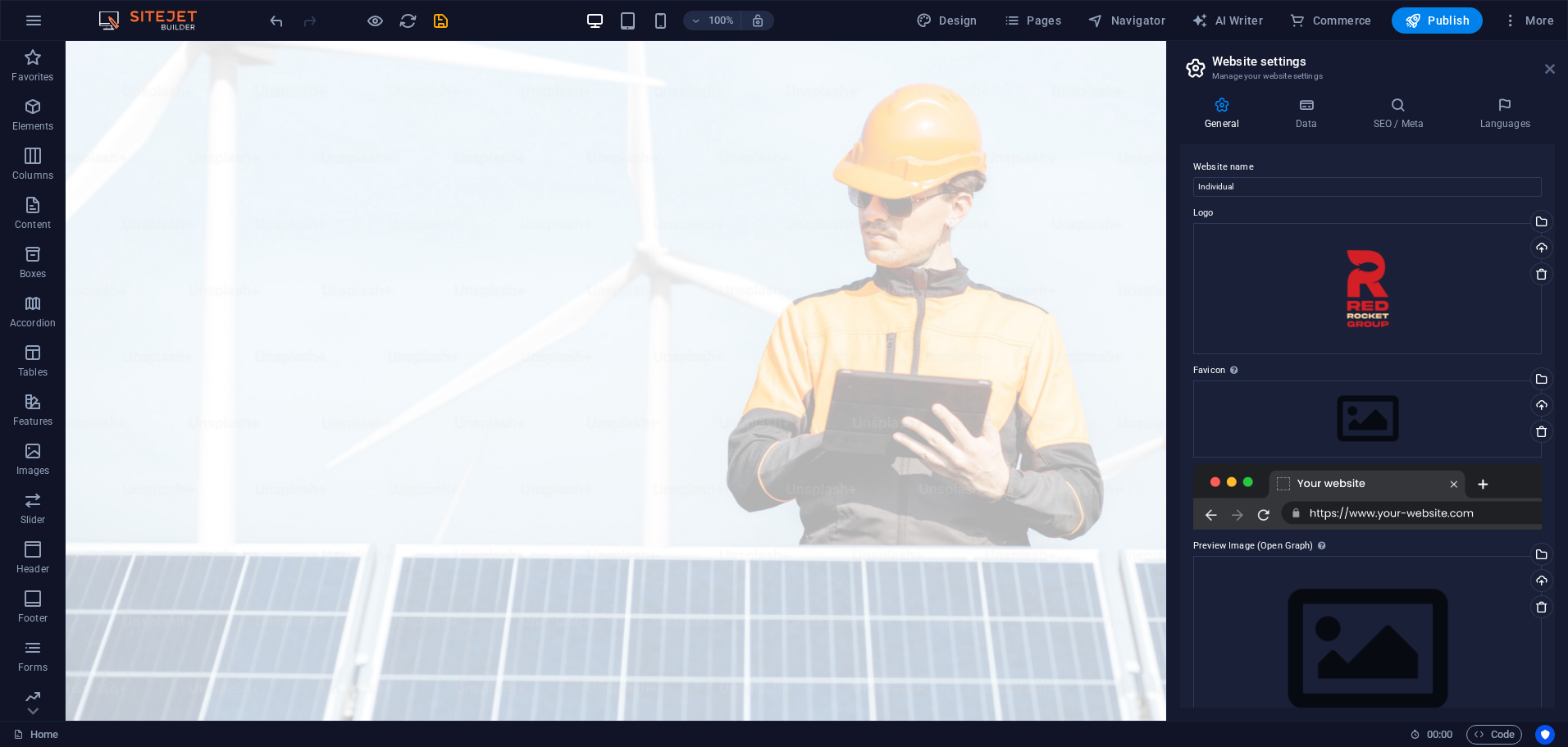
click at [1545, 68] on icon at bounding box center [1550, 69] width 10 height 13
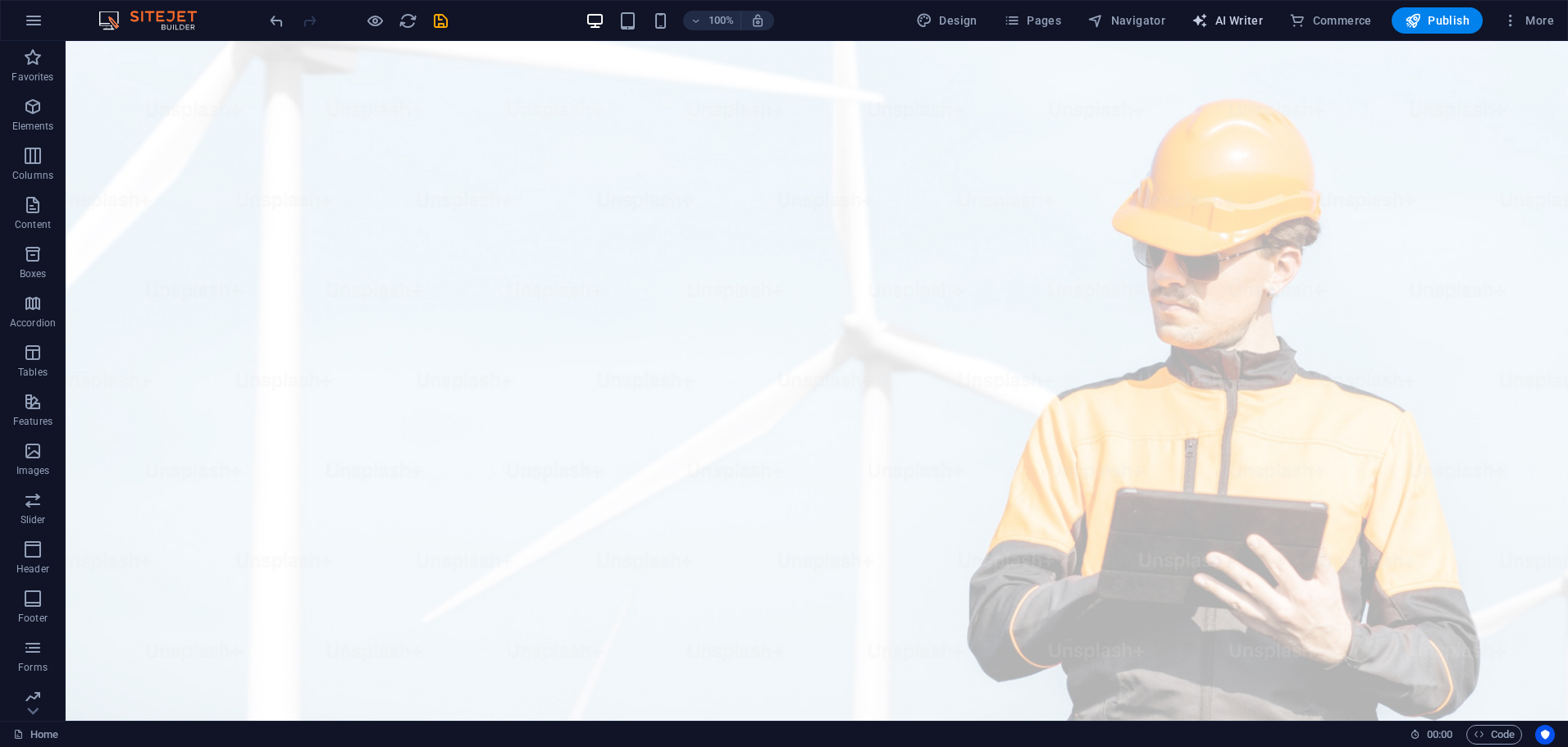
click at [1247, 21] on span "AI Writer" at bounding box center [1227, 21] width 71 height 17
select select "English"
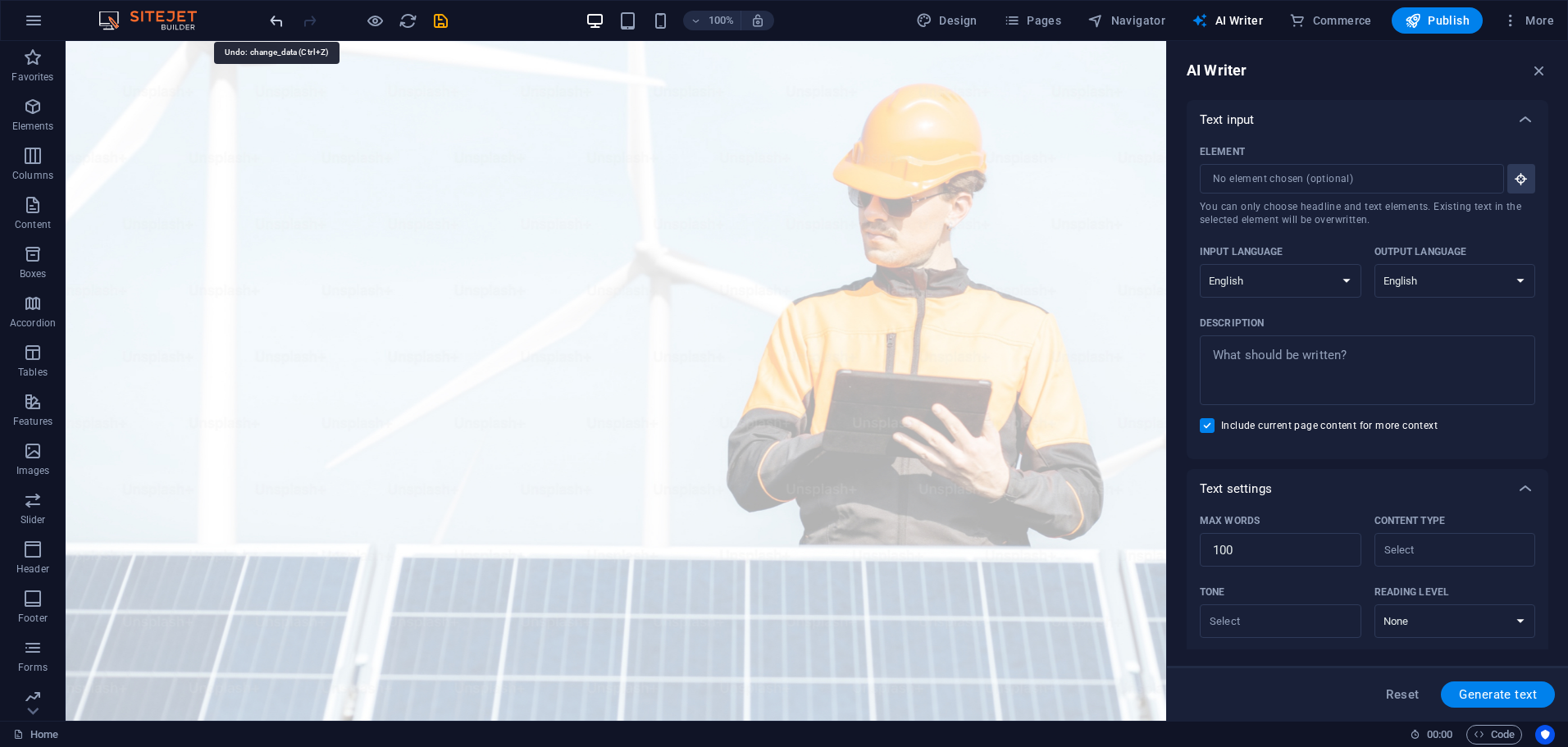
click at [273, 19] on icon "undo" at bounding box center [277, 21] width 19 height 19
click at [279, 21] on icon "undo" at bounding box center [277, 21] width 19 height 19
click at [947, 23] on span "Design" at bounding box center [947, 21] width 62 height 17
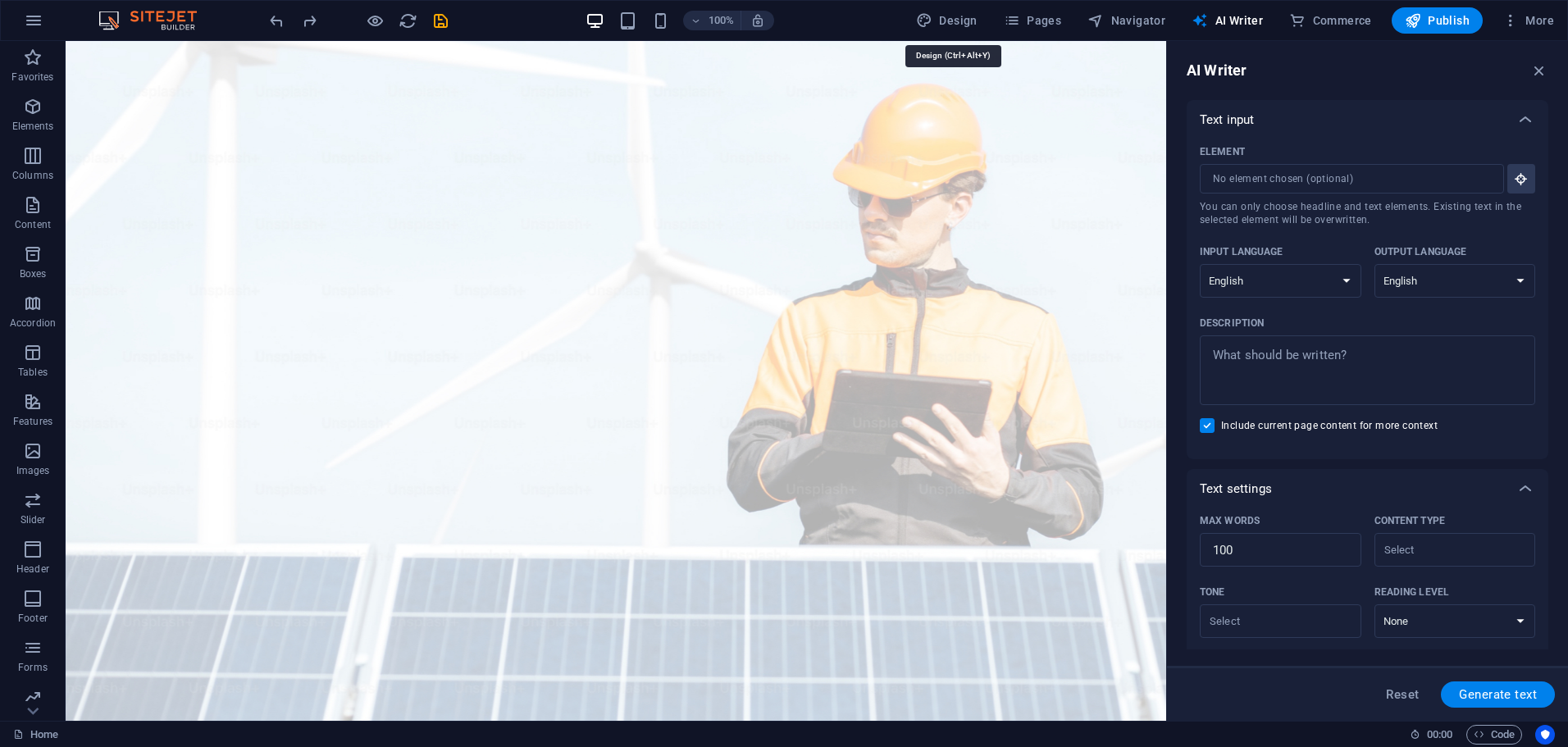
select select "px"
select select "400"
select select "px"
